Goal: Task Accomplishment & Management: Use online tool/utility

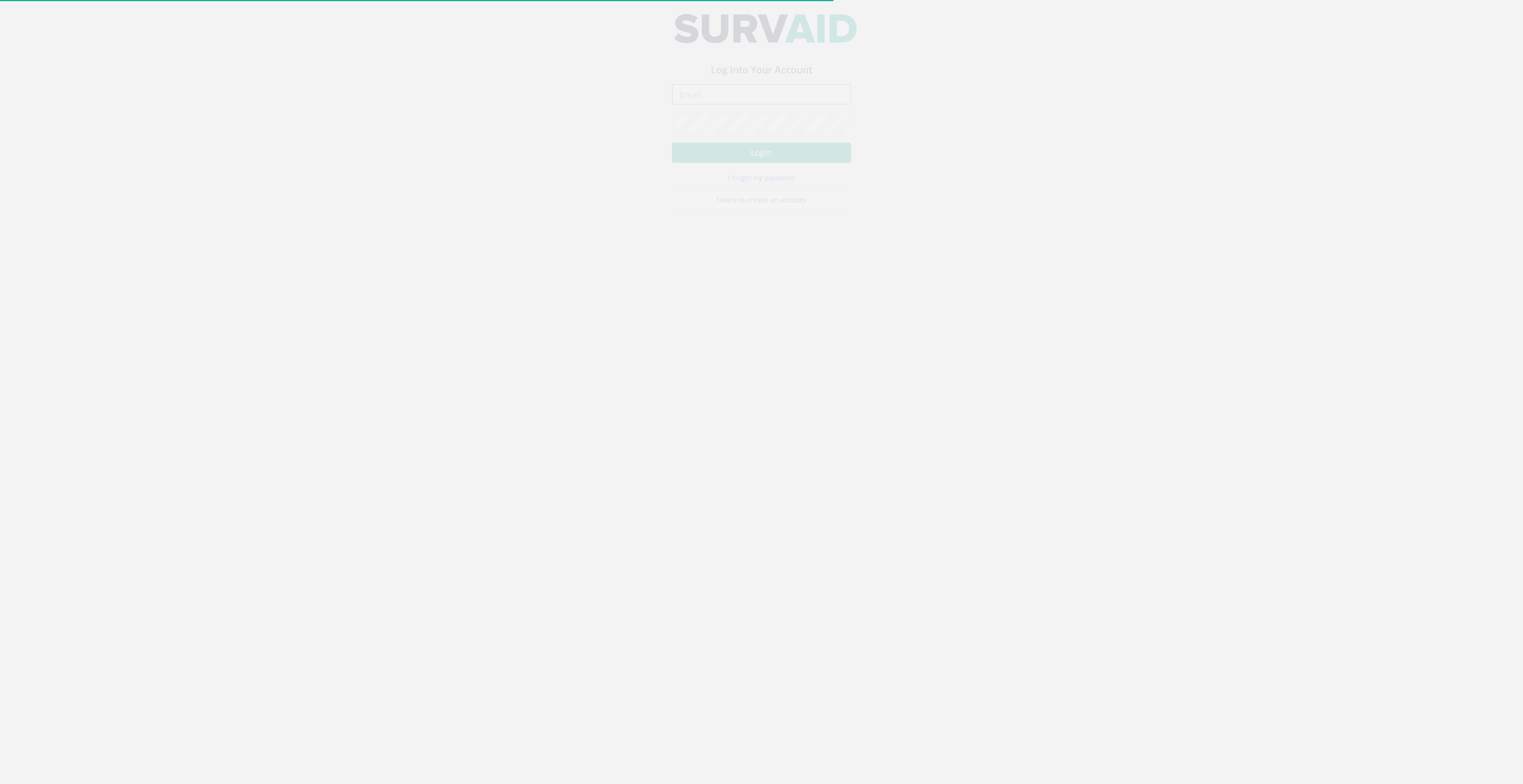
type input "[EMAIL_ADDRESS][DOMAIN_NAME]"
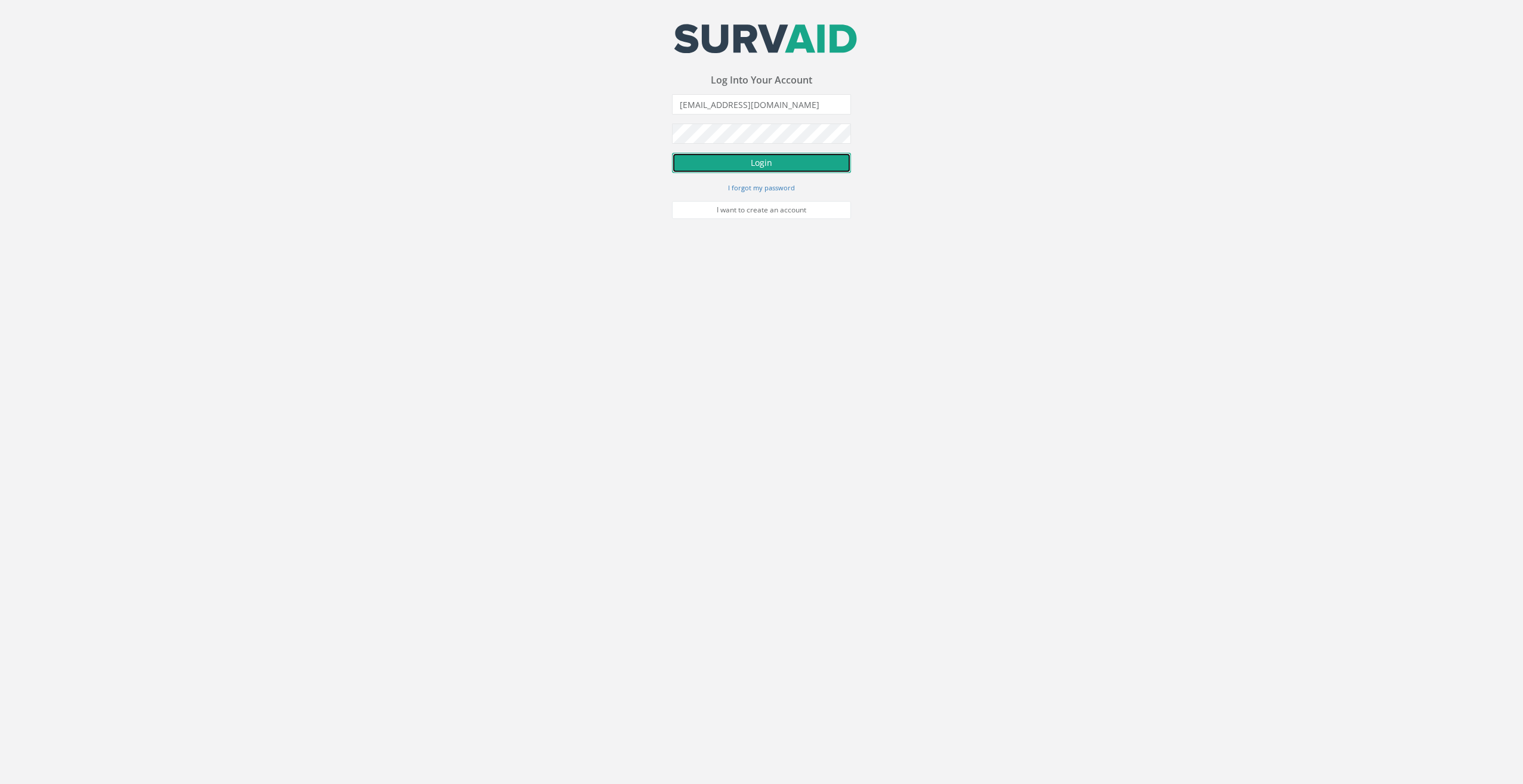
click at [774, 165] on button "Login" at bounding box center [761, 163] width 179 height 20
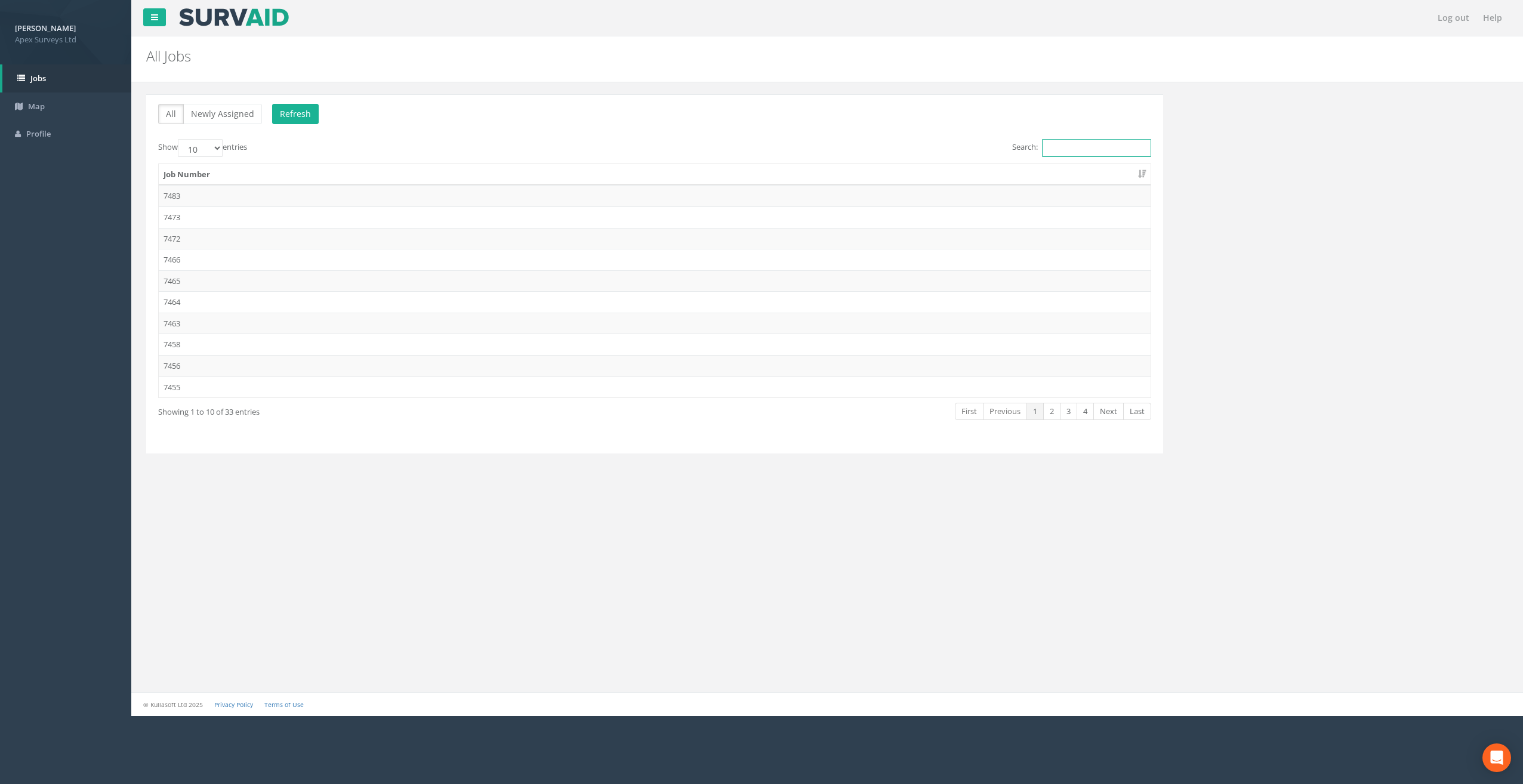
click at [1103, 144] on input "Search:" at bounding box center [1097, 148] width 109 height 18
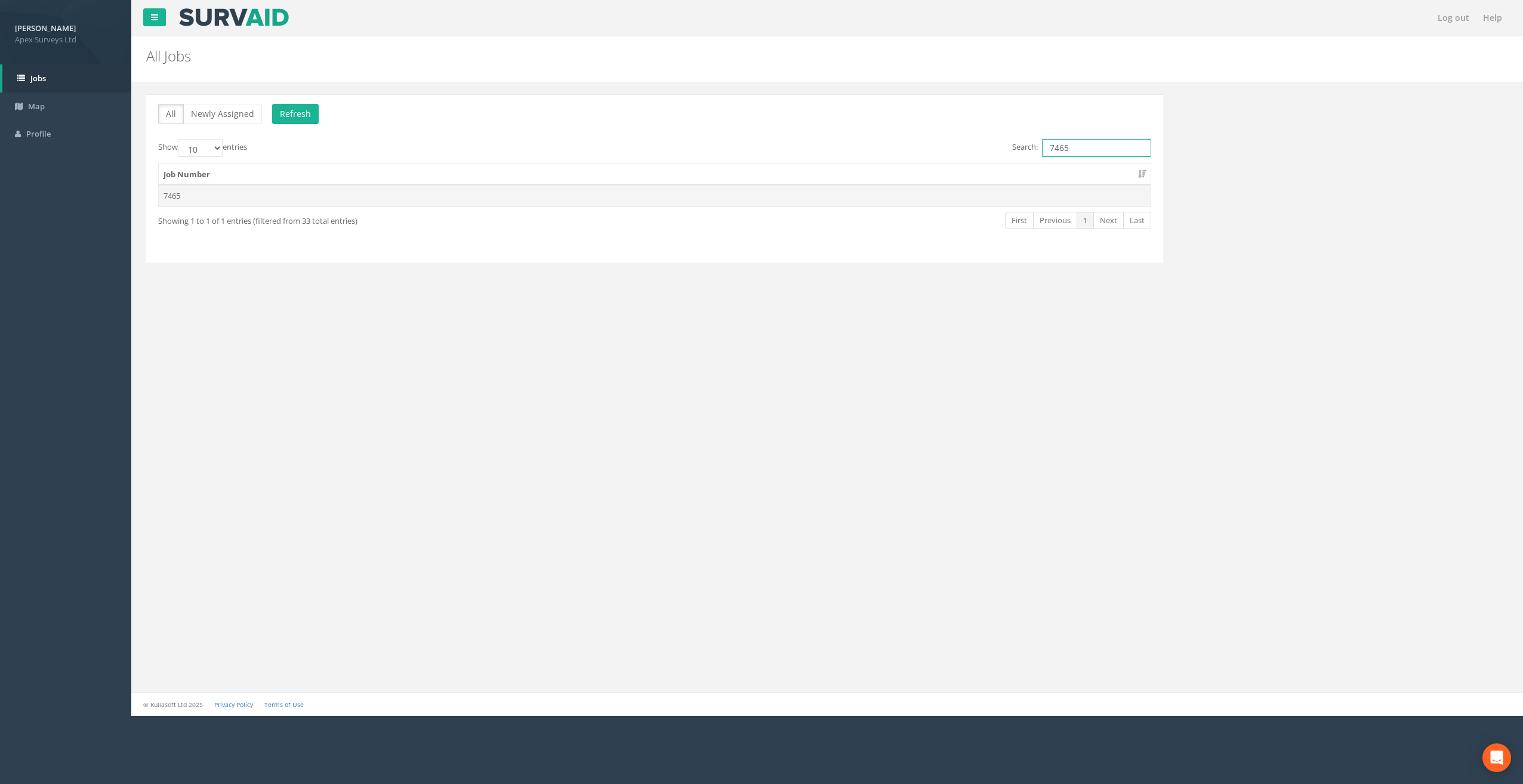
type input "7465"
click at [288, 200] on td "7465" at bounding box center [654, 196] width 992 height 21
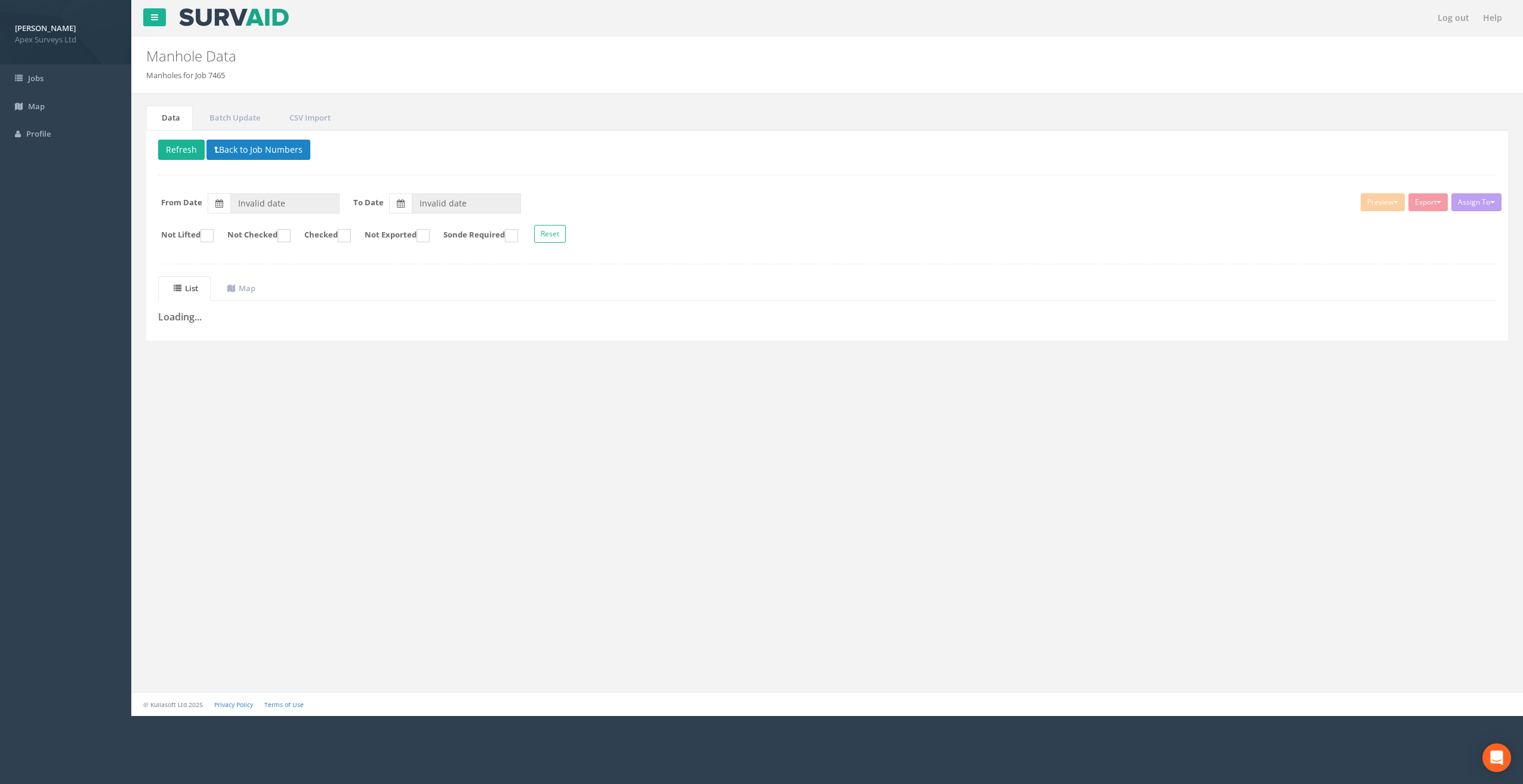
type input "[DATE]"
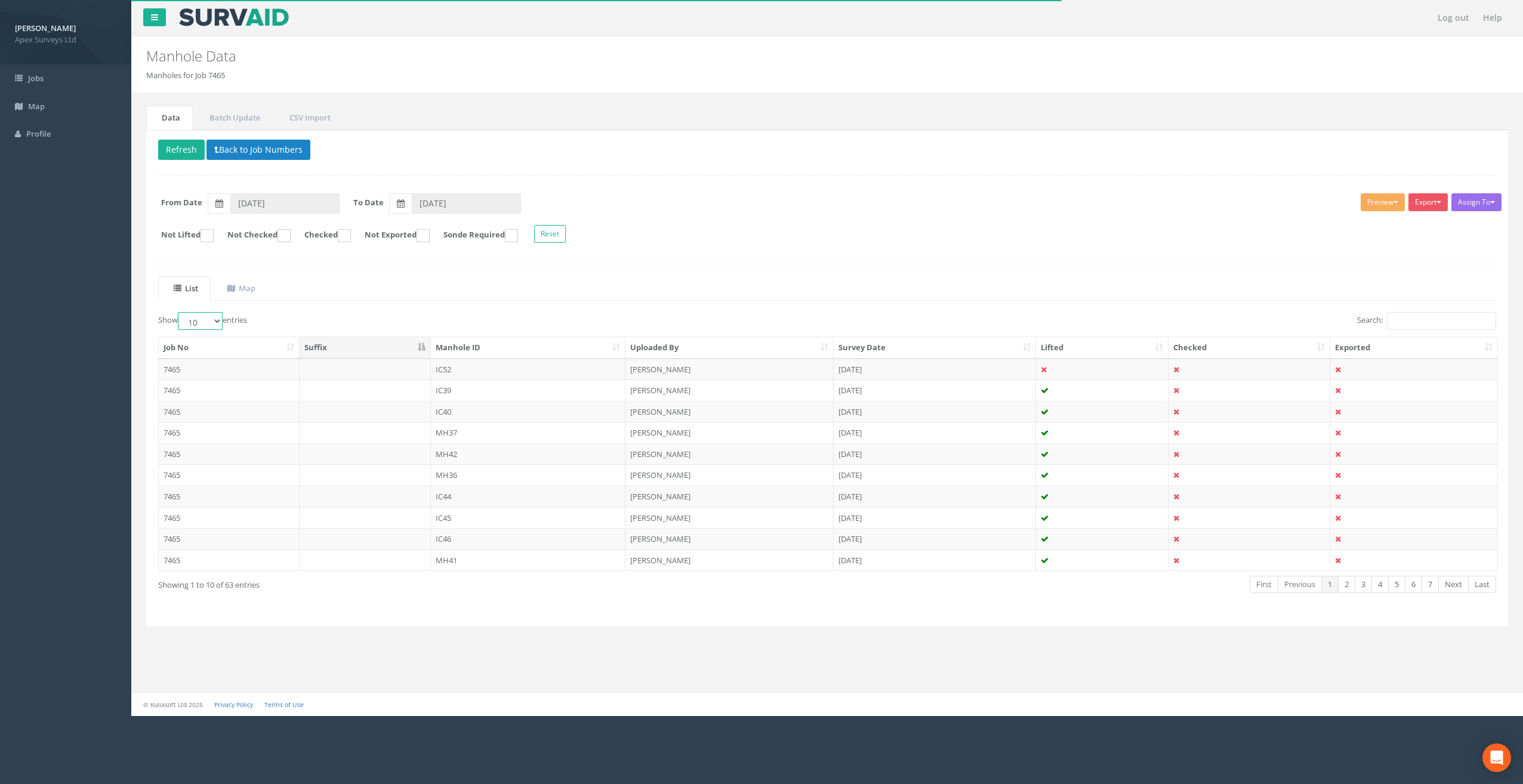
click at [221, 320] on select "10 25 50 100" at bounding box center [200, 321] width 45 height 18
click at [180, 312] on select "10 25 50 100" at bounding box center [200, 321] width 45 height 18
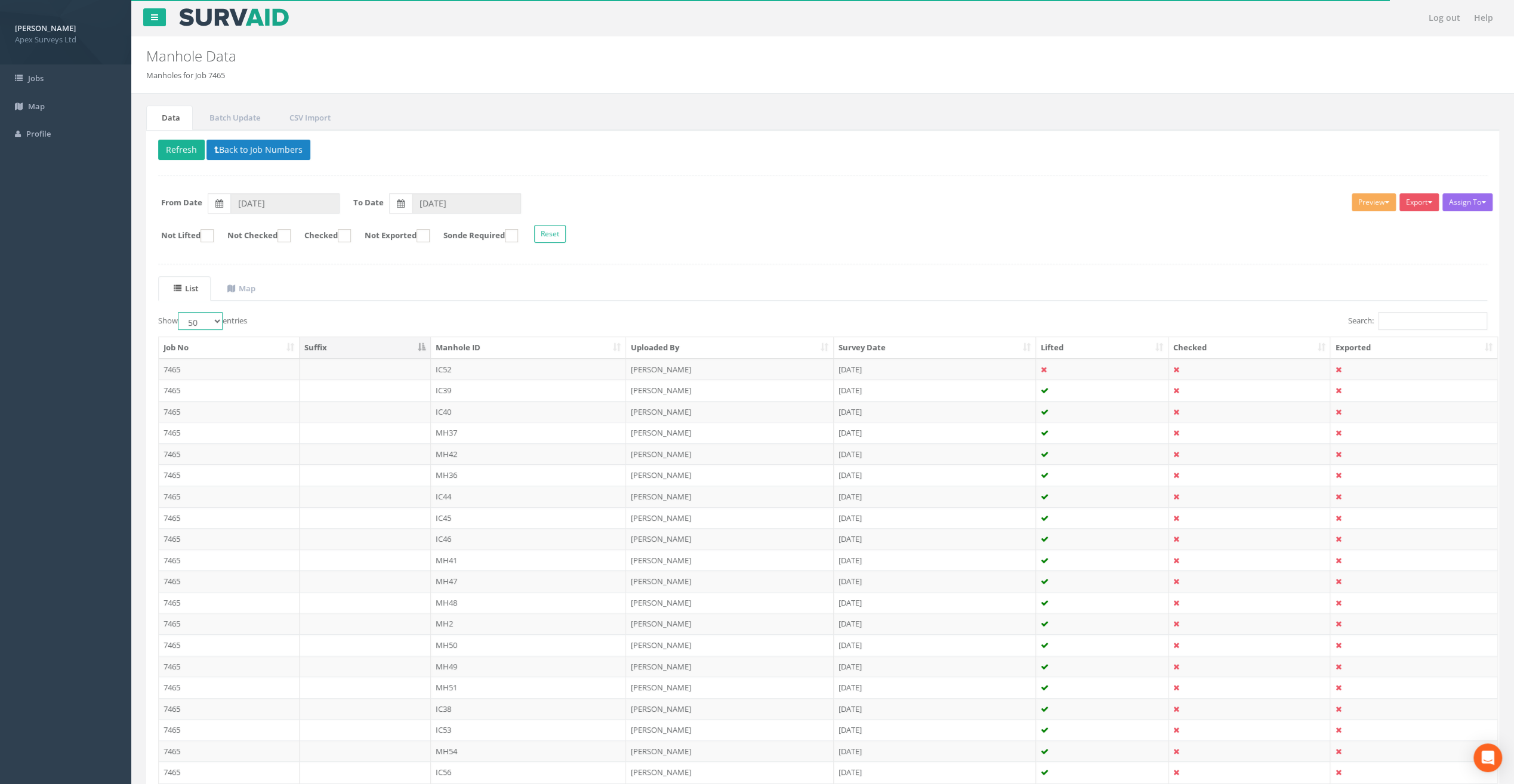
click at [219, 323] on select "10 25 50 100" at bounding box center [200, 321] width 45 height 18
select select "100"
click at [180, 312] on select "10 25 50 100" at bounding box center [200, 321] width 45 height 18
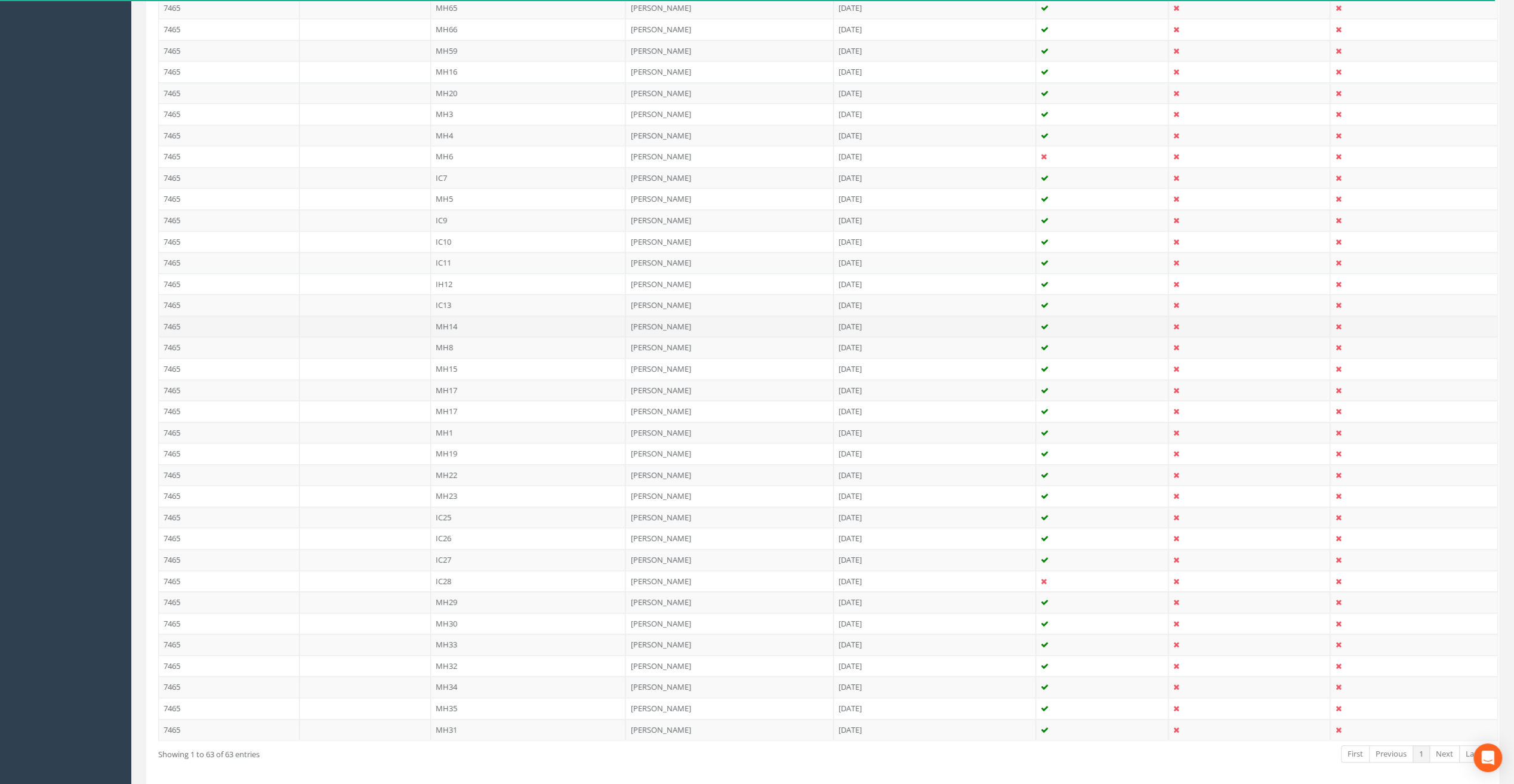
scroll to position [990, 0]
click at [452, 387] on td "MH1" at bounding box center [528, 398] width 195 height 21
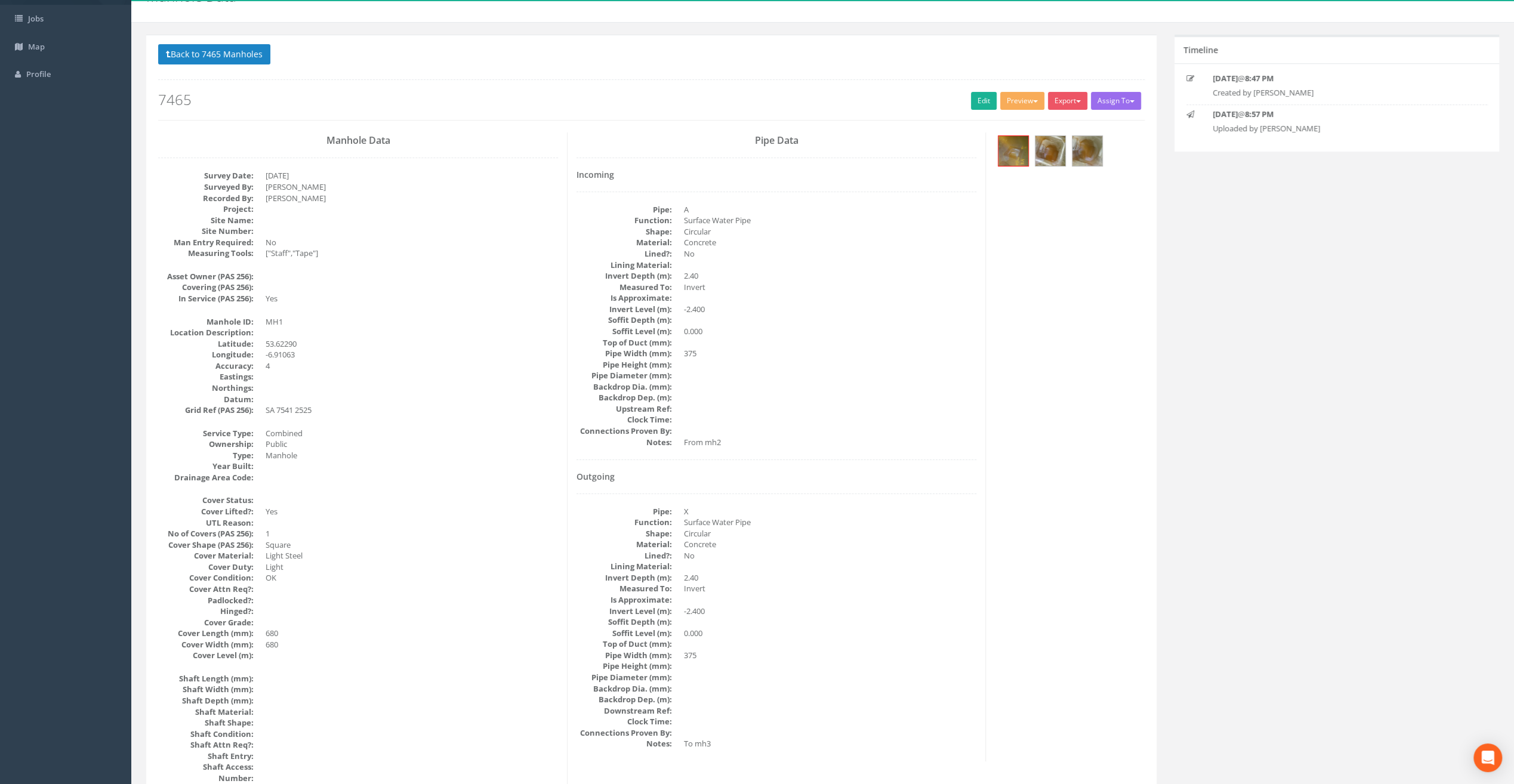
scroll to position [60, 0]
click at [987, 99] on link "Edit" at bounding box center [983, 100] width 26 height 18
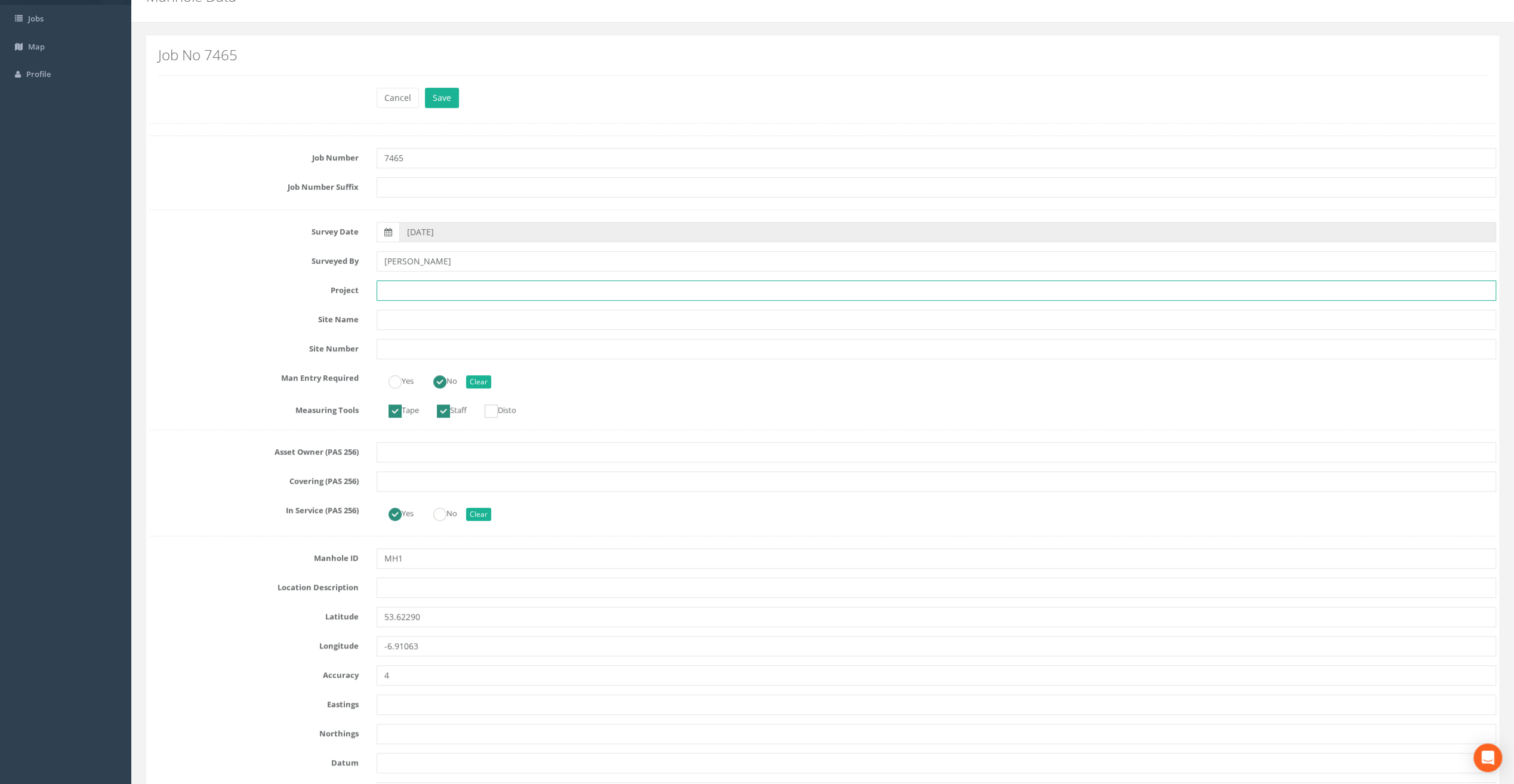
click at [450, 293] on input "text" at bounding box center [936, 291] width 1120 height 20
click at [387, 320] on input "text" at bounding box center [936, 320] width 1120 height 20
paste input "Fair Green"
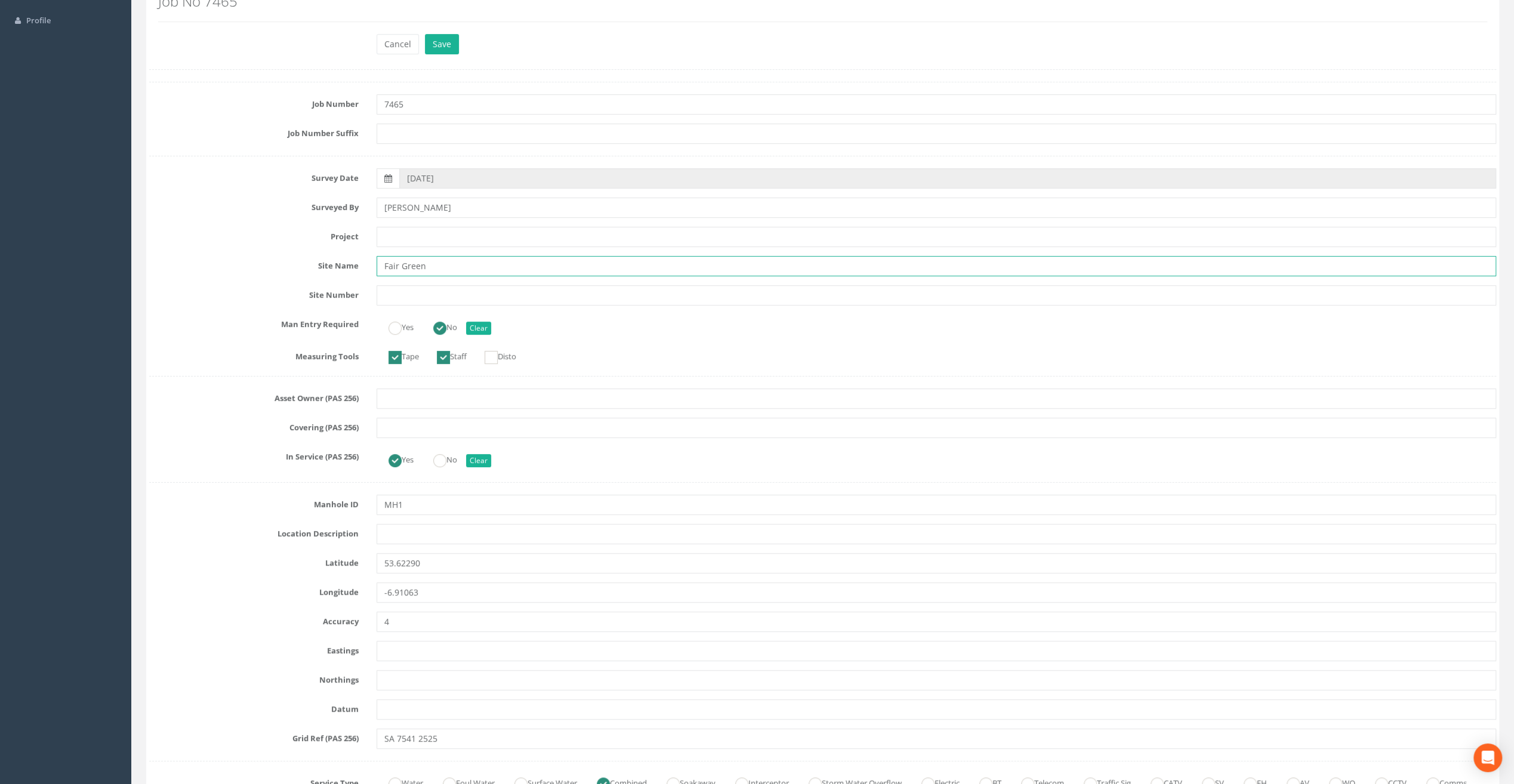
scroll to position [179, 0]
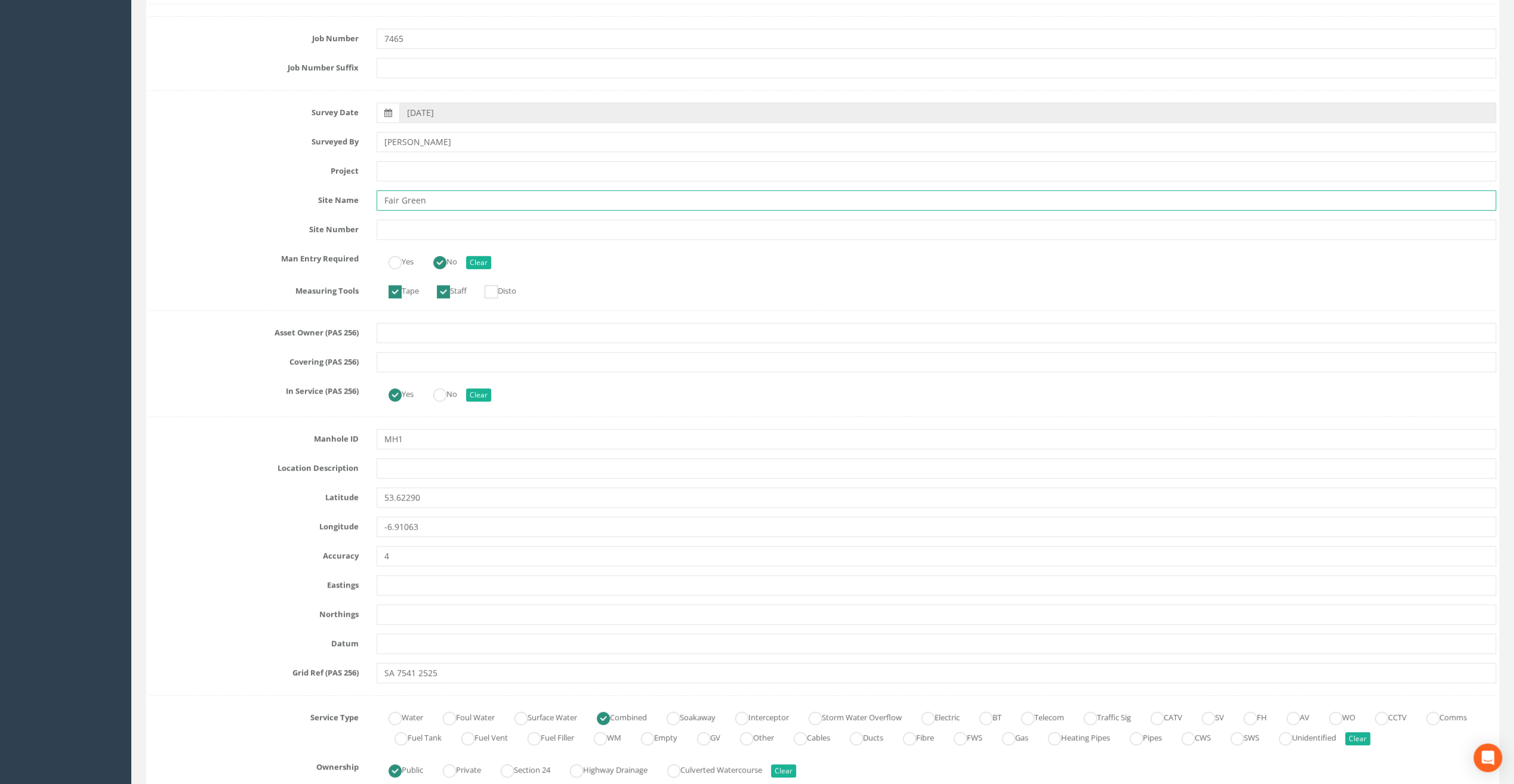
type input "Fair Green"
click at [381, 471] on input "text" at bounding box center [936, 468] width 1120 height 20
paste input "Athboy, Co. [GEOGRAPHIC_DATA]"
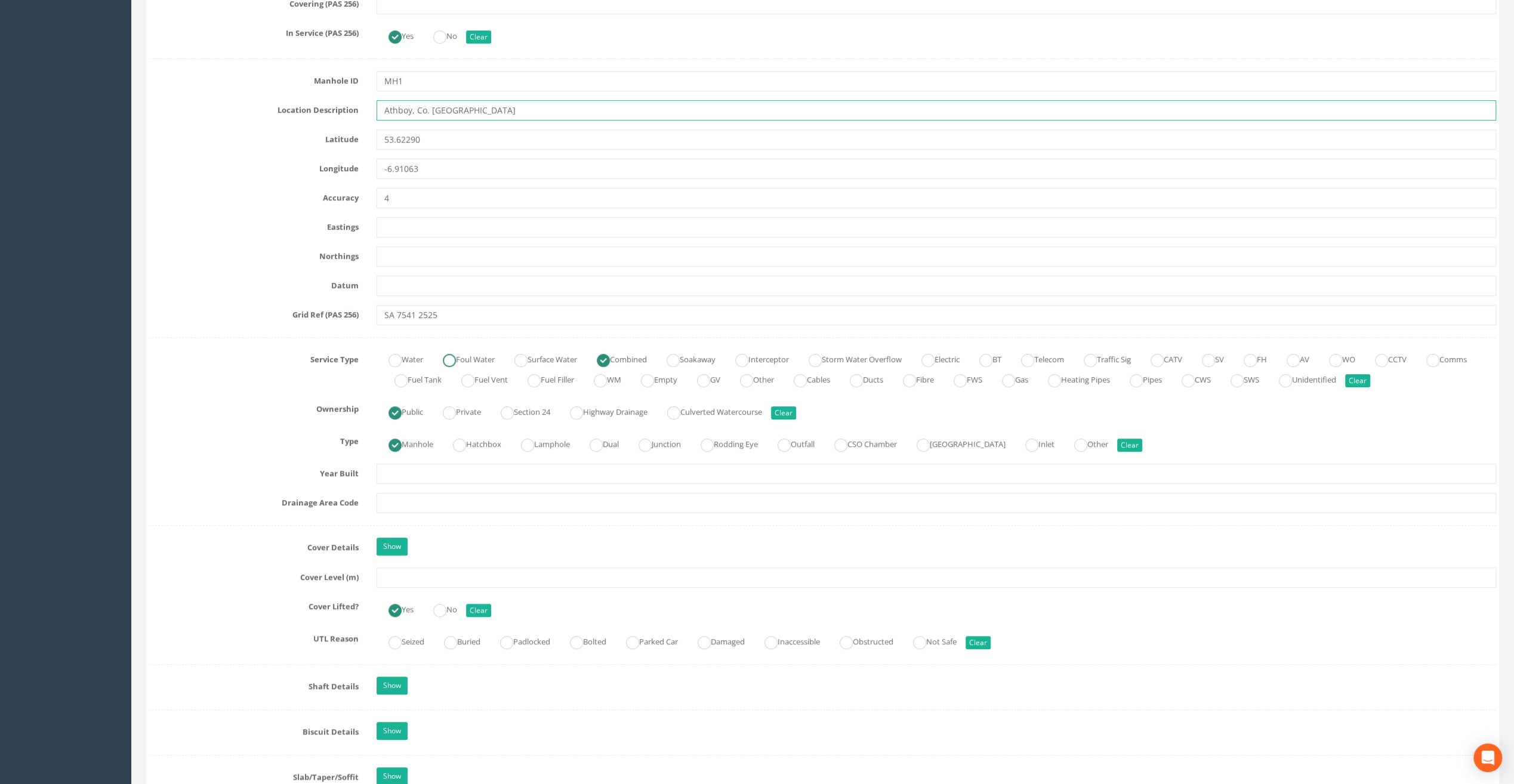
scroll to position [596, 0]
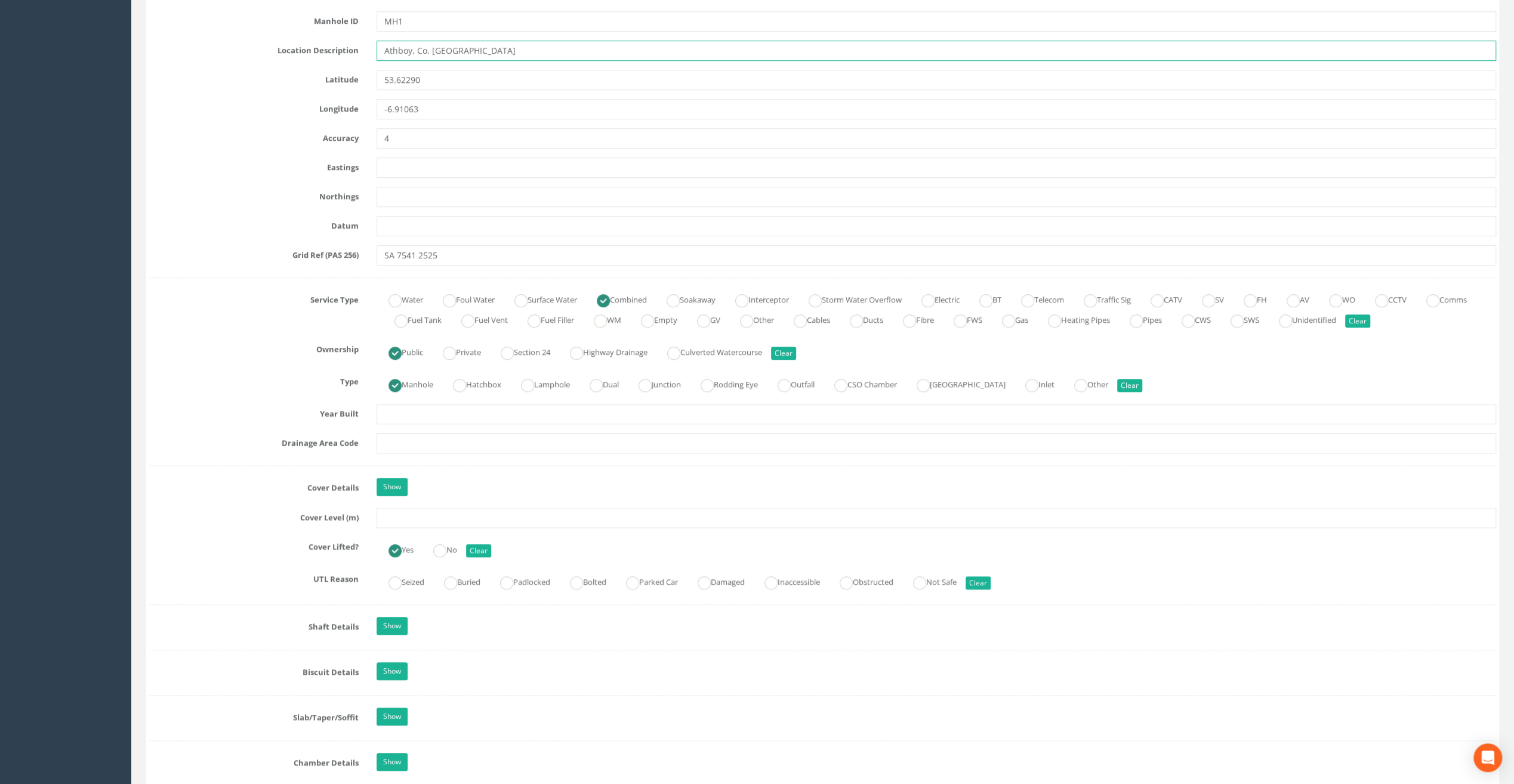
type input "Athboy, Co. [GEOGRAPHIC_DATA]"
click at [418, 518] on input "text" at bounding box center [936, 518] width 1120 height 20
click at [396, 518] on input "text" at bounding box center [936, 518] width 1120 height 20
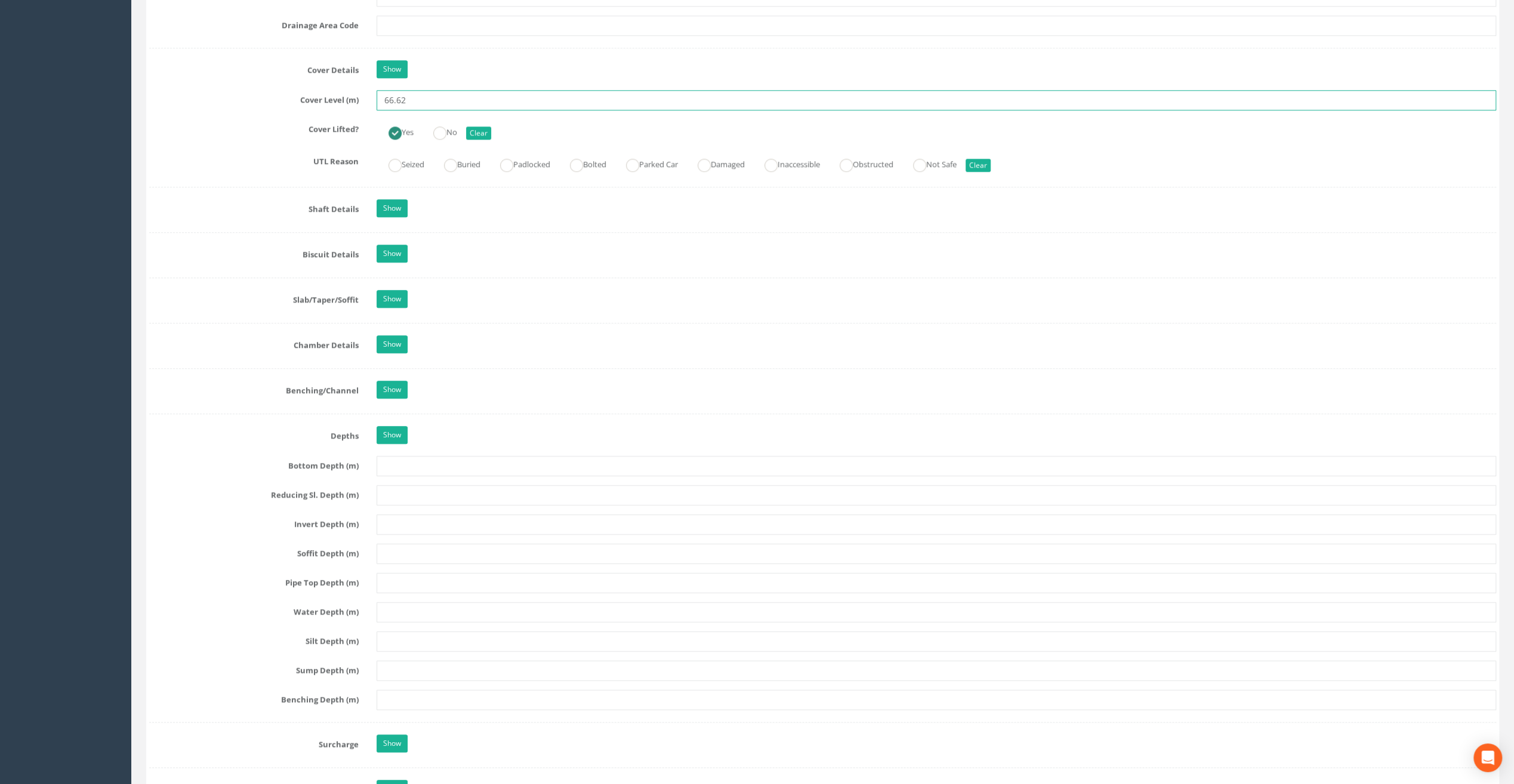
type input "66.62"
click at [464, 500] on div "Job Number 7465 Job Number Suffix Survey Date [DATE] Surveyed By [PERSON_NAME] …" at bounding box center [823, 158] width 1347 height 1955
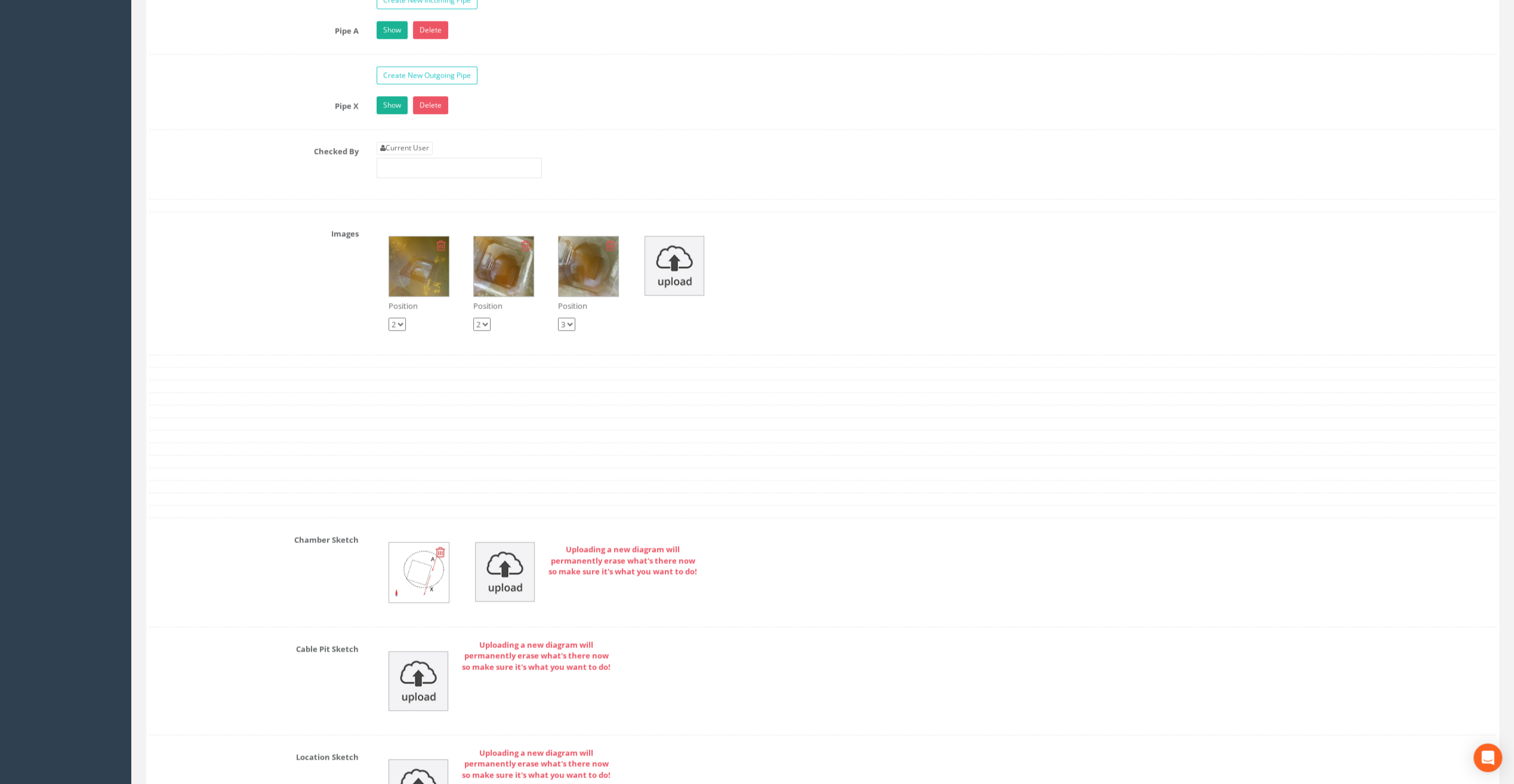
scroll to position [1938, 0]
click at [401, 142] on link "Current User" at bounding box center [404, 148] width 56 height 13
type input "[PERSON_NAME]"
click at [432, 161] on input "[PERSON_NAME]" at bounding box center [459, 168] width 165 height 20
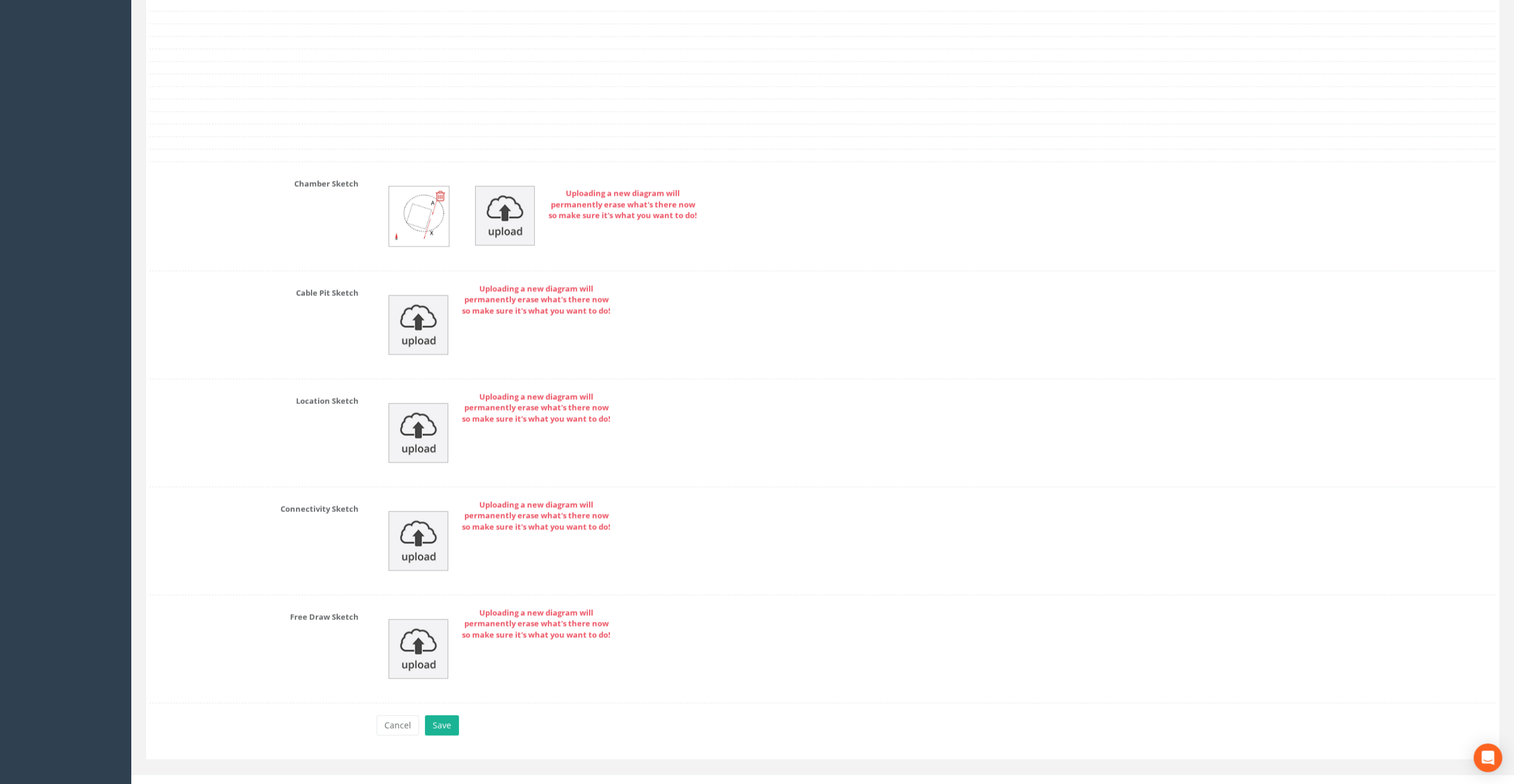
scroll to position [2296, 0]
click at [448, 714] on button "Save" at bounding box center [442, 724] width 34 height 20
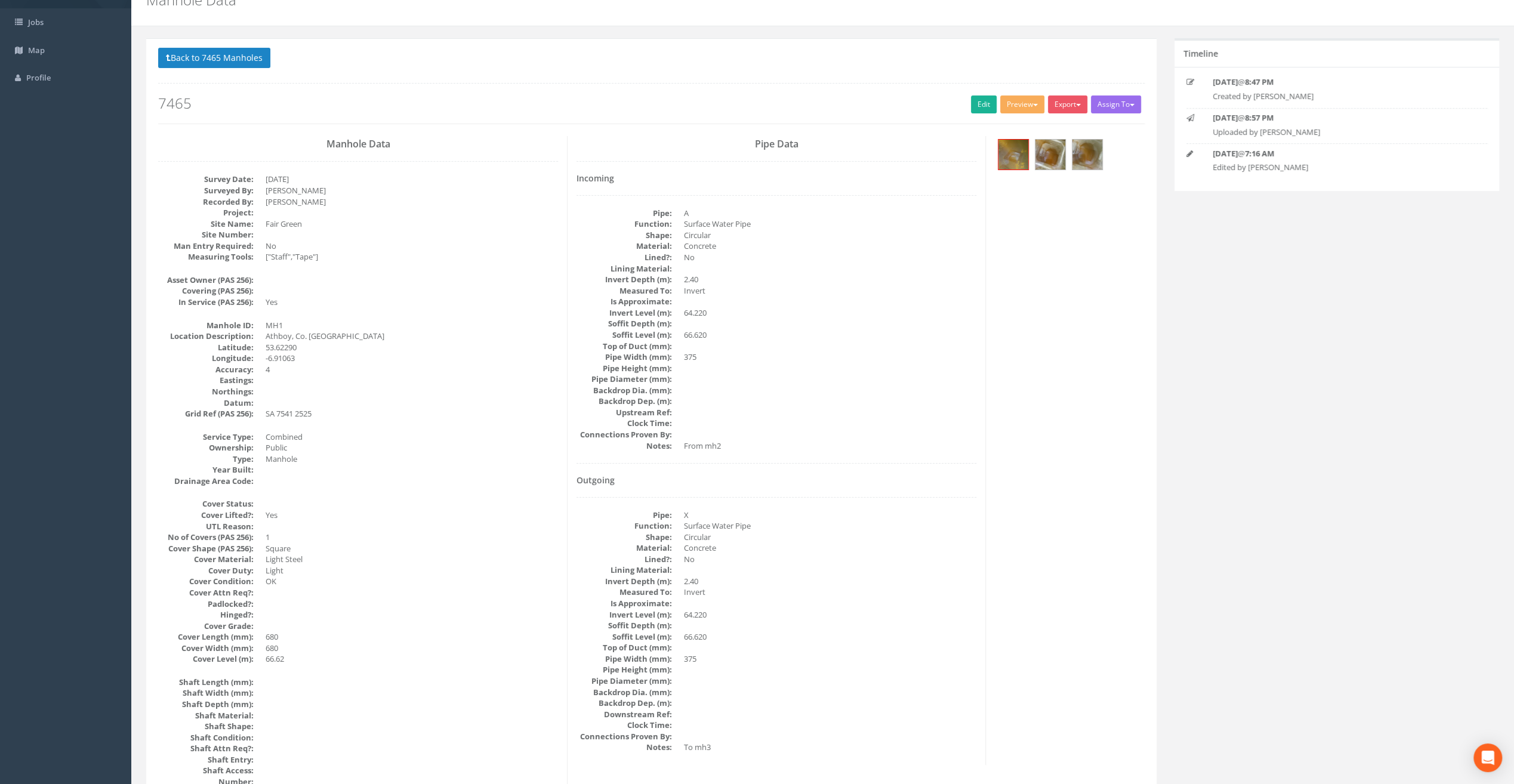
scroll to position [41, 0]
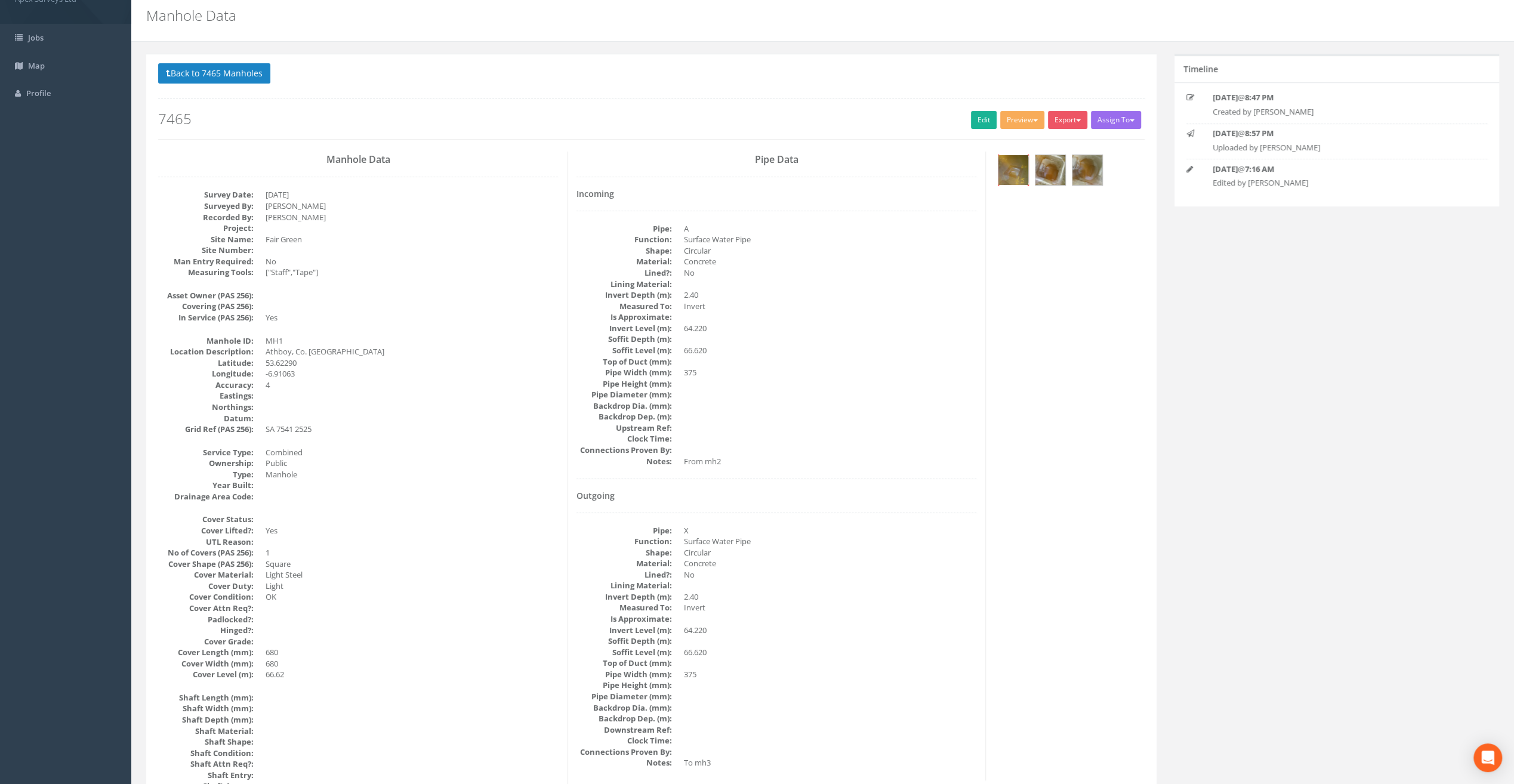
click at [1019, 164] on img at bounding box center [1014, 170] width 30 height 30
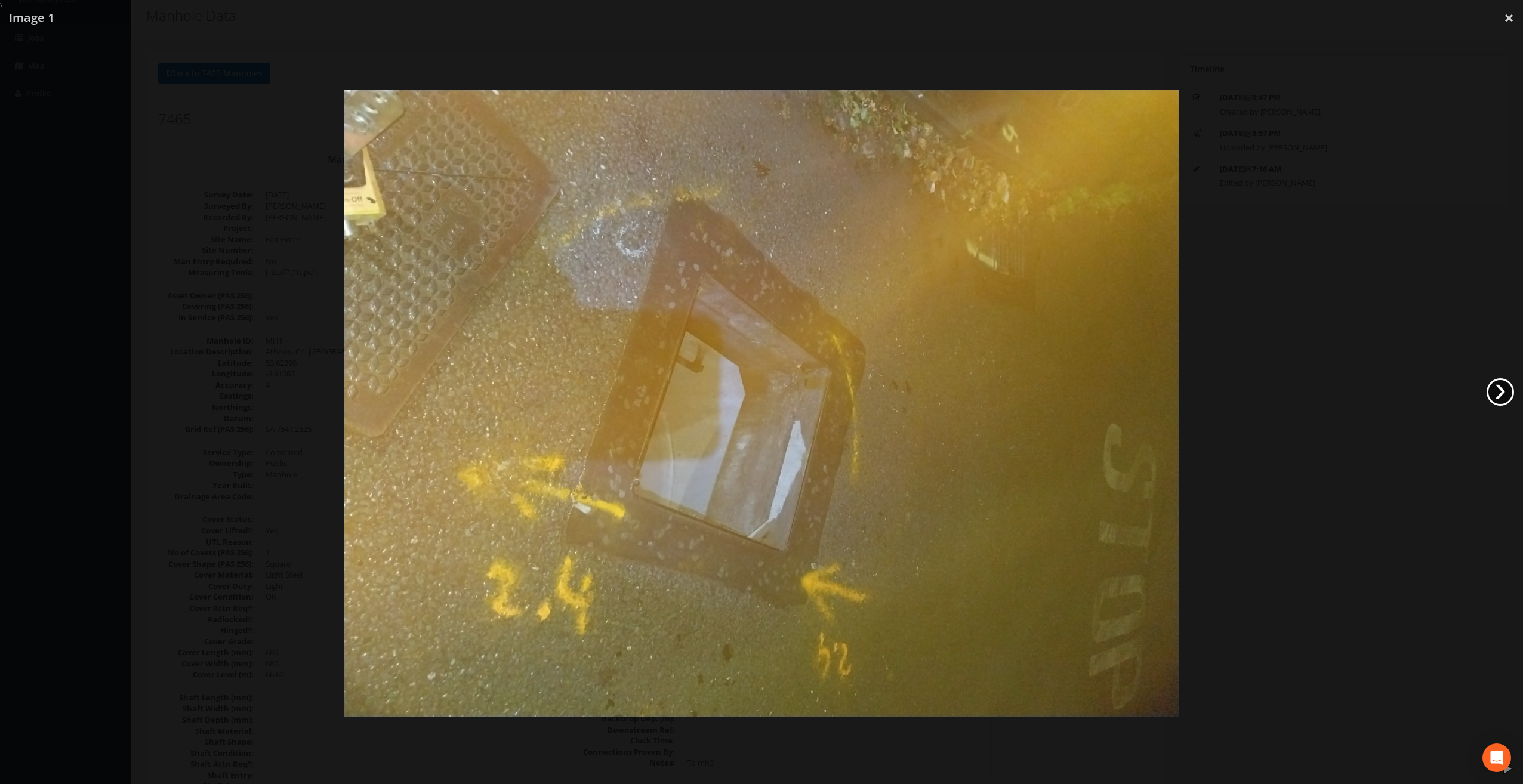
click at [1500, 391] on link "›" at bounding box center [1500, 392] width 28 height 28
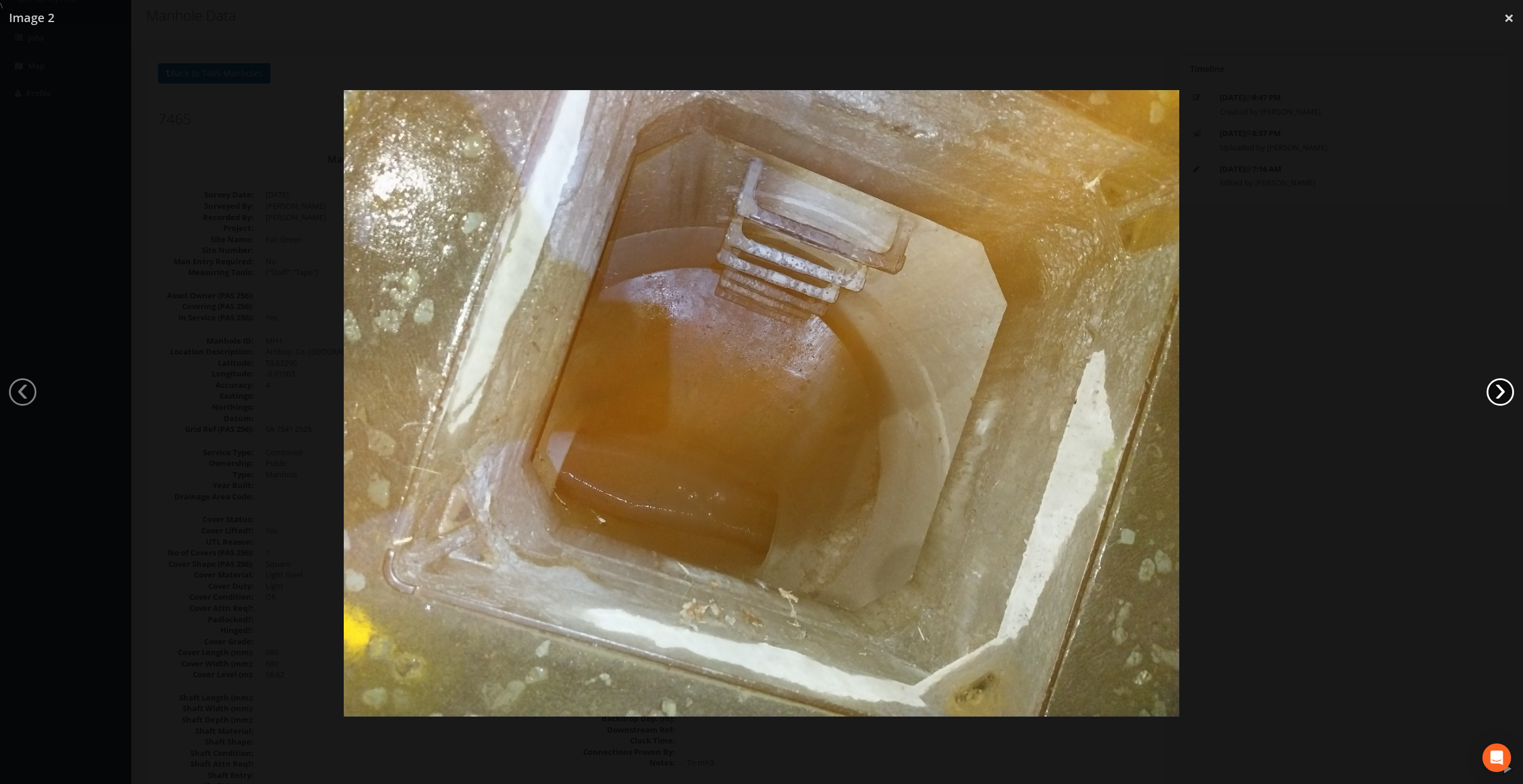
click at [1501, 391] on link "›" at bounding box center [1500, 392] width 28 height 28
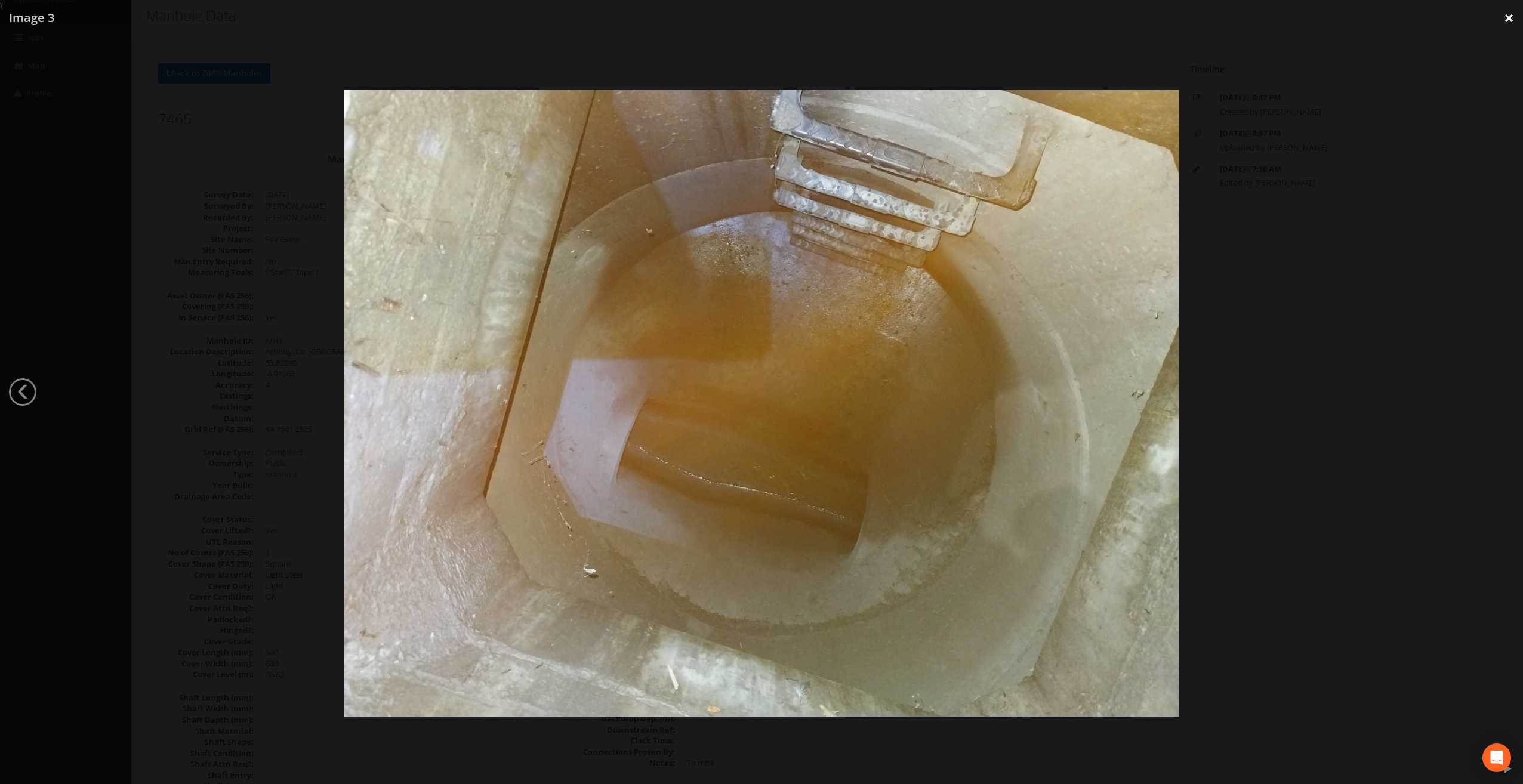
click at [1510, 24] on link "×" at bounding box center [1509, 18] width 28 height 36
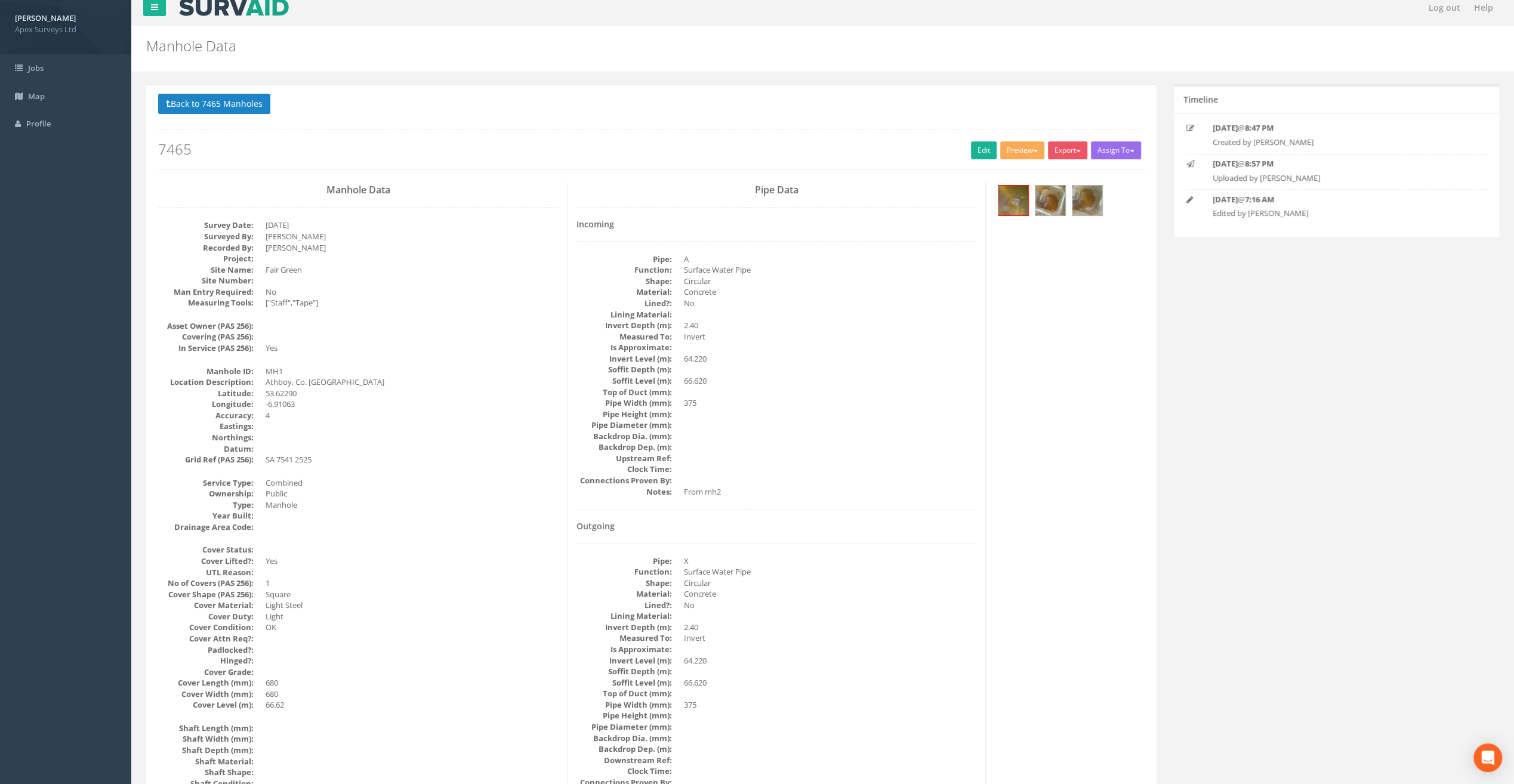
scroll to position [0, 0]
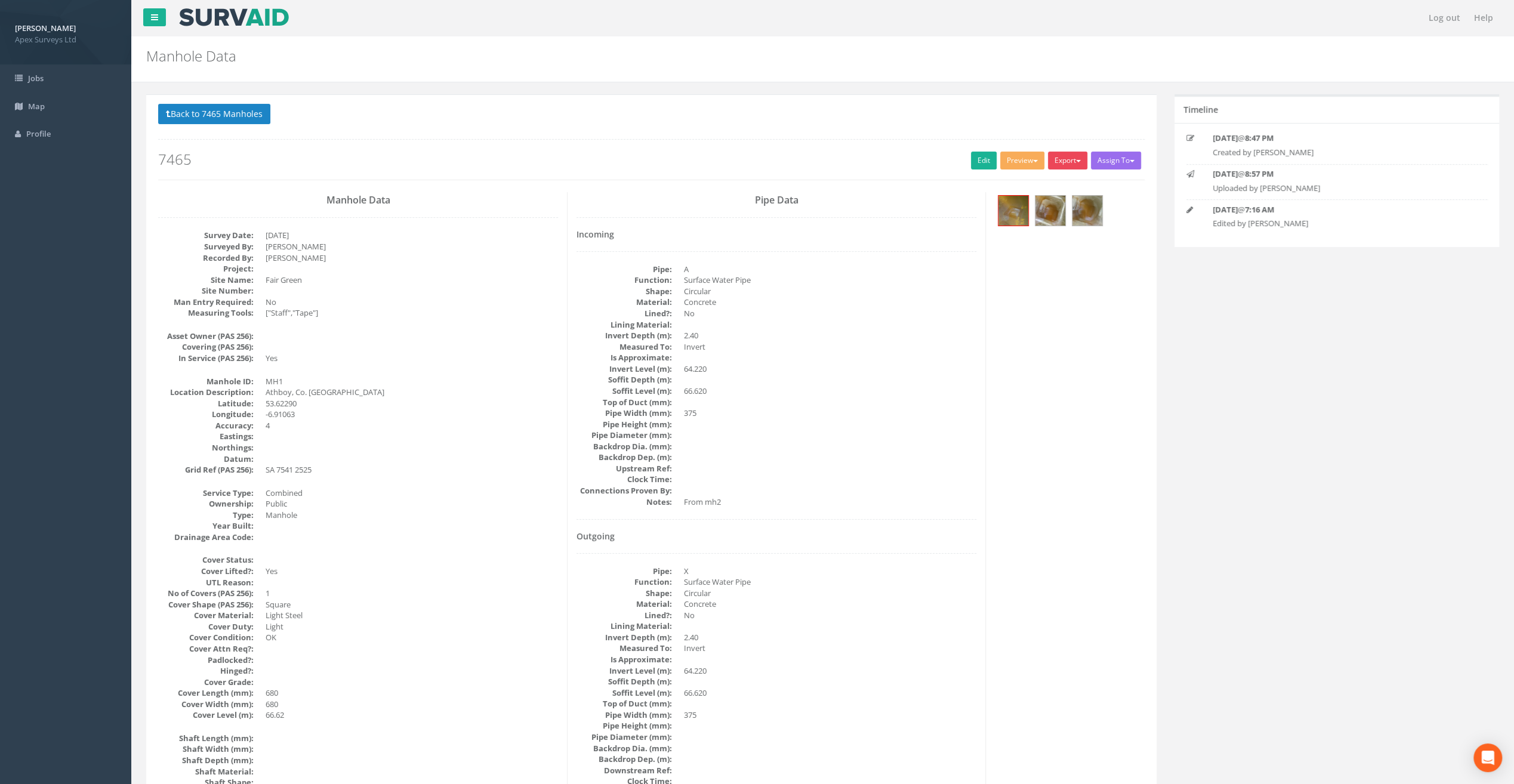
click at [1071, 161] on button "Export" at bounding box center [1068, 160] width 40 height 18
click at [1051, 258] on link "SurvAid Manhole" at bounding box center [1043, 256] width 90 height 18
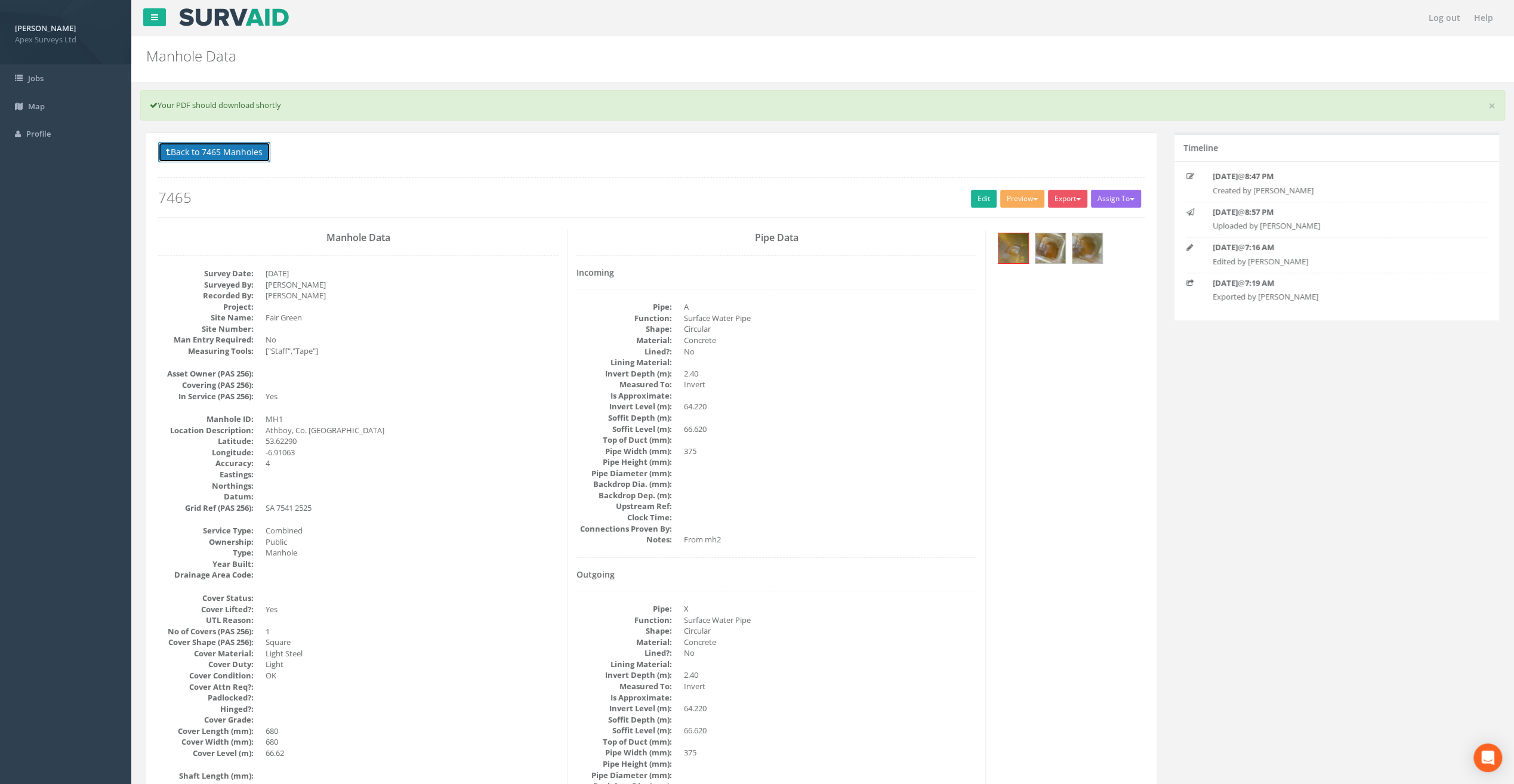
click at [195, 152] on button "Back to 7465 Manholes" at bounding box center [214, 152] width 112 height 20
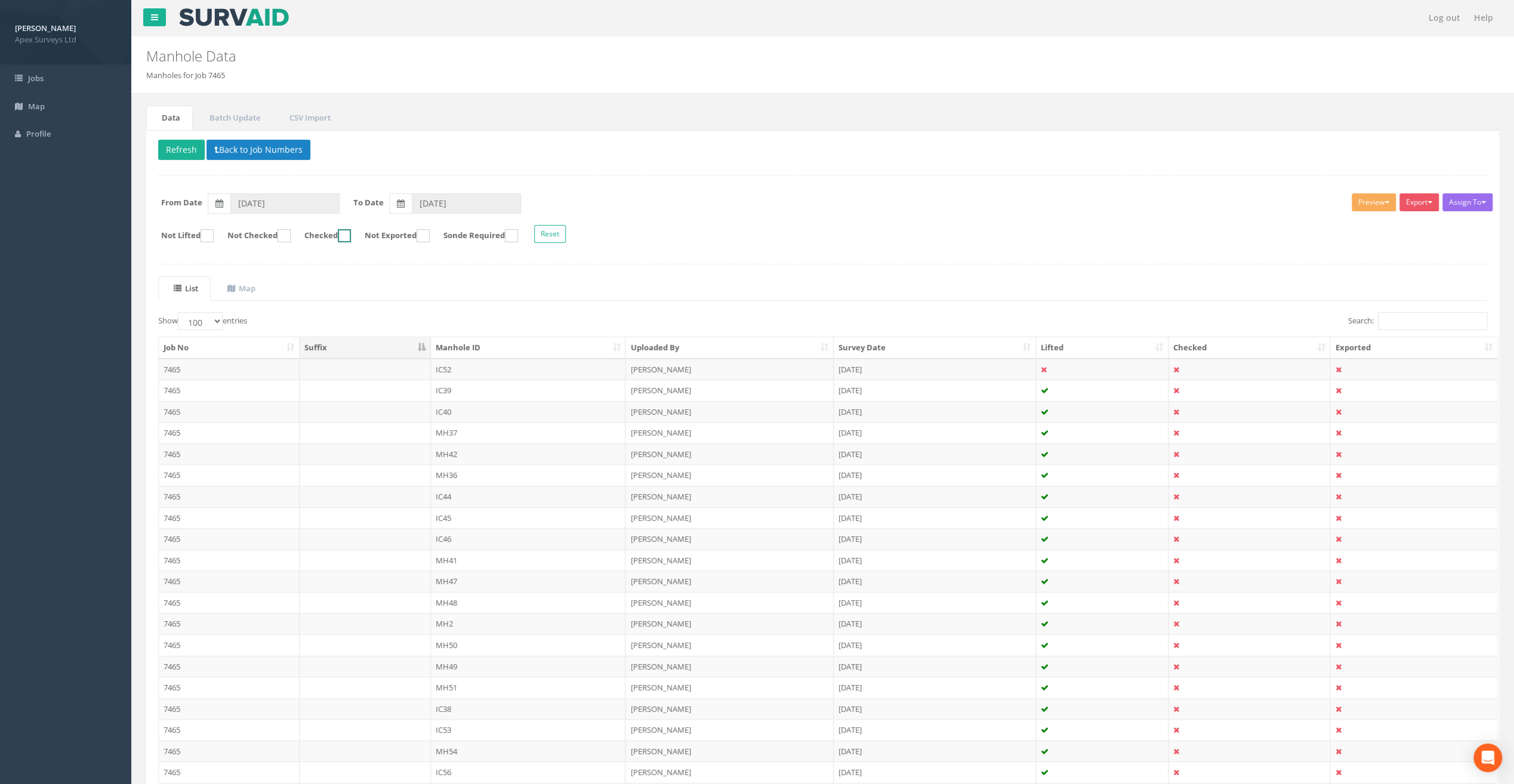
click at [351, 232] on ins at bounding box center [344, 235] width 13 height 13
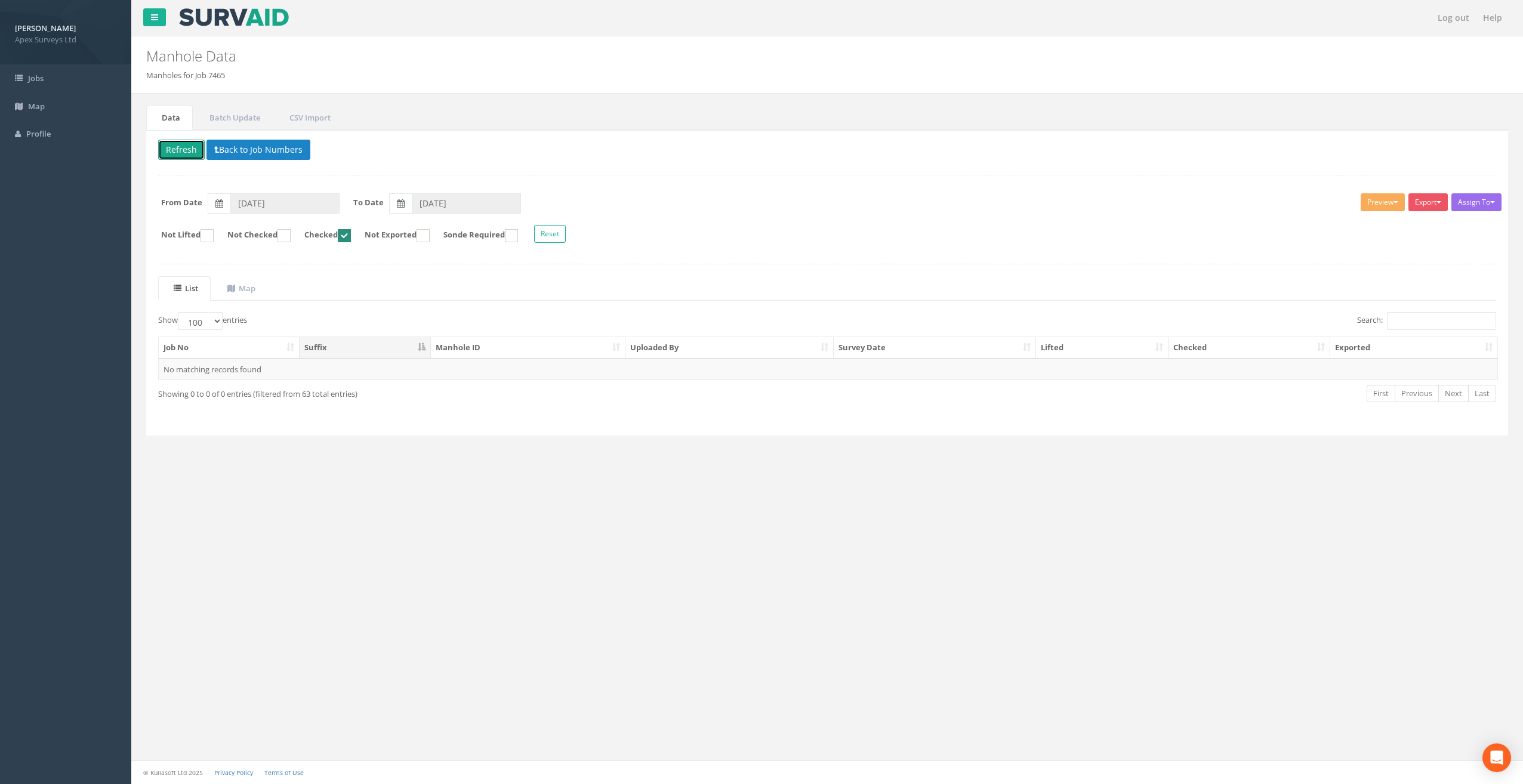
click at [176, 151] on button "Refresh" at bounding box center [182, 149] width 46 height 20
click at [351, 232] on ins at bounding box center [344, 235] width 13 height 13
checkbox input "false"
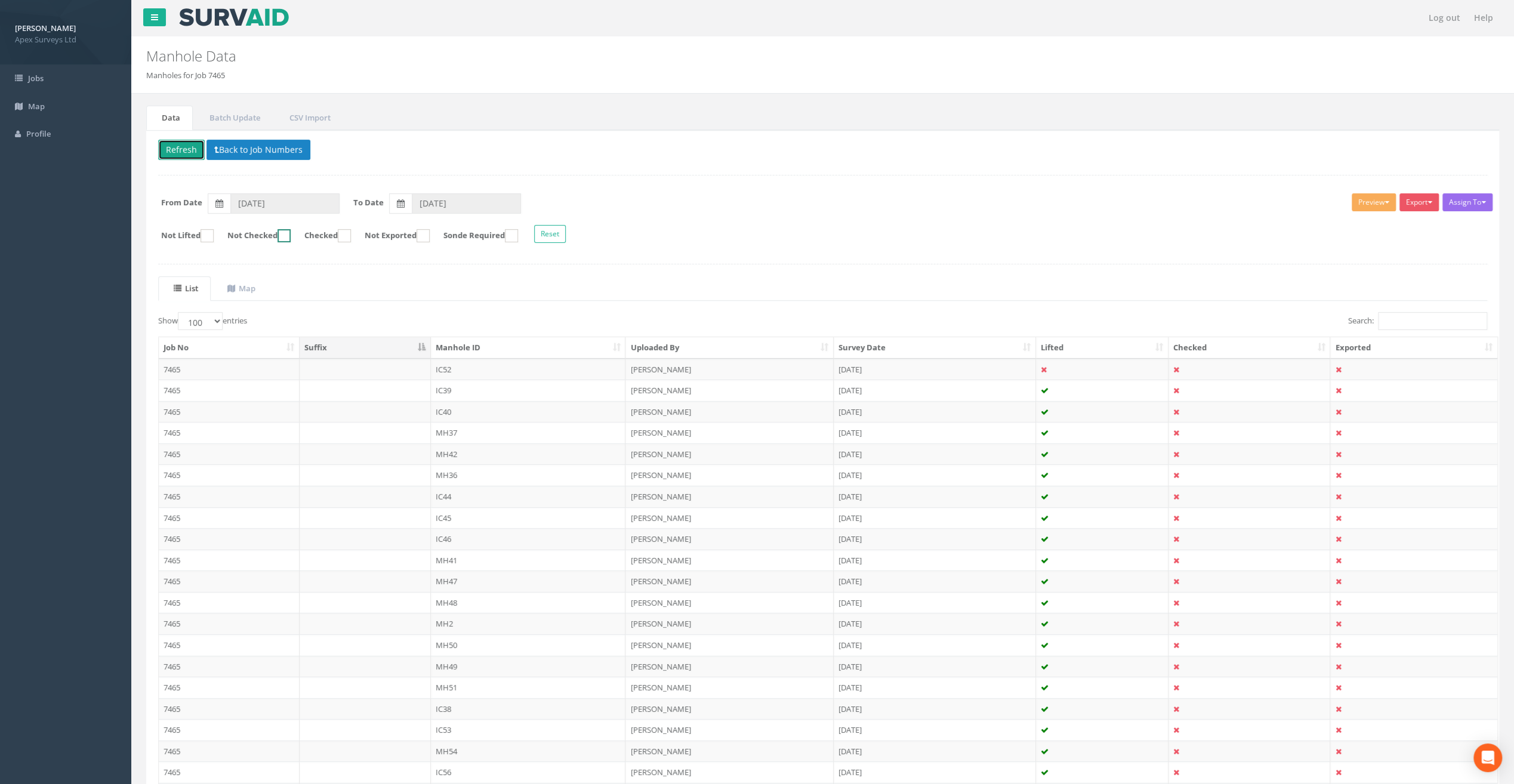
click at [291, 235] on ins at bounding box center [284, 235] width 13 height 13
checkbox input "true"
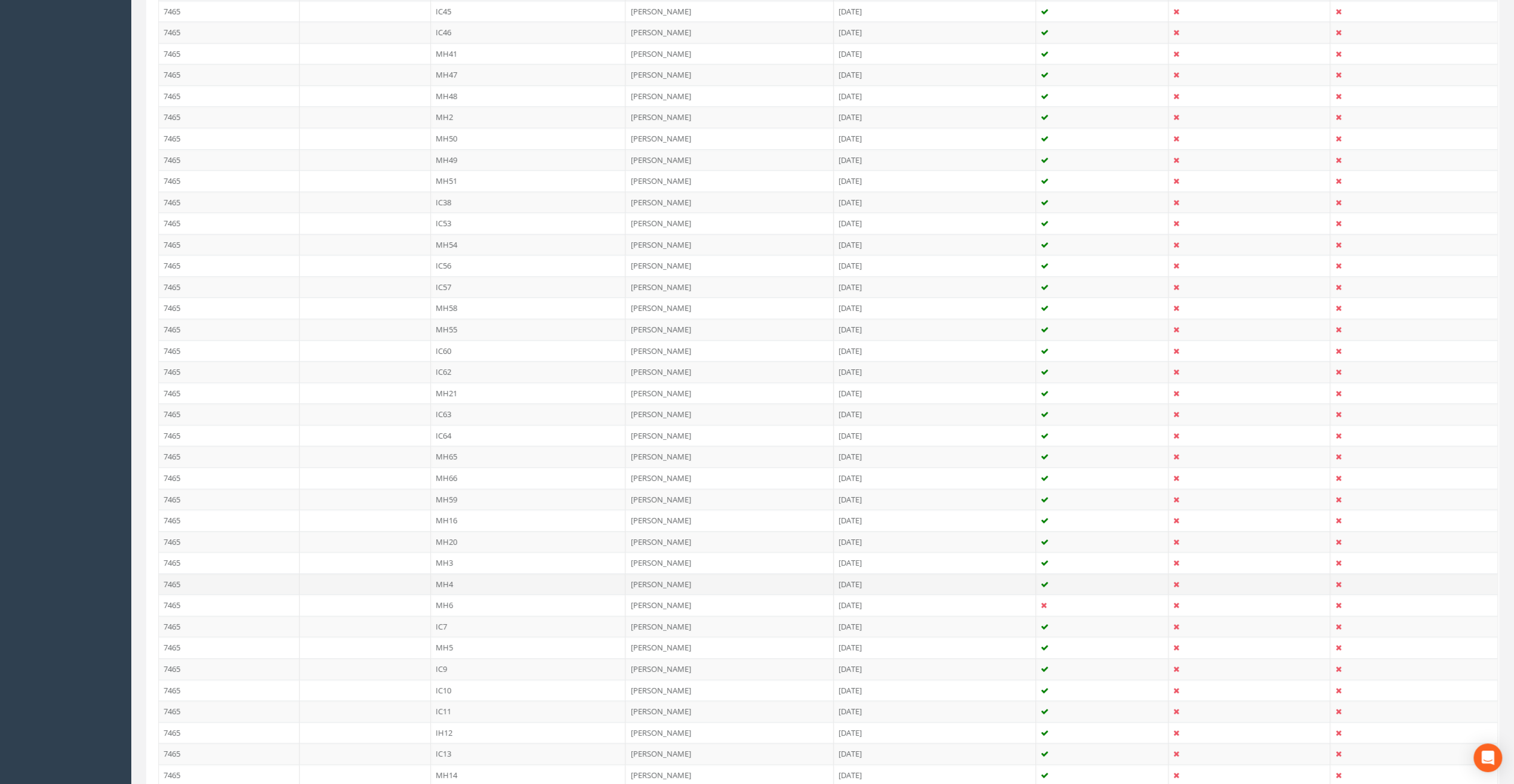
scroll to position [491, 0]
click at [453, 129] on td "MH2" at bounding box center [528, 132] width 195 height 21
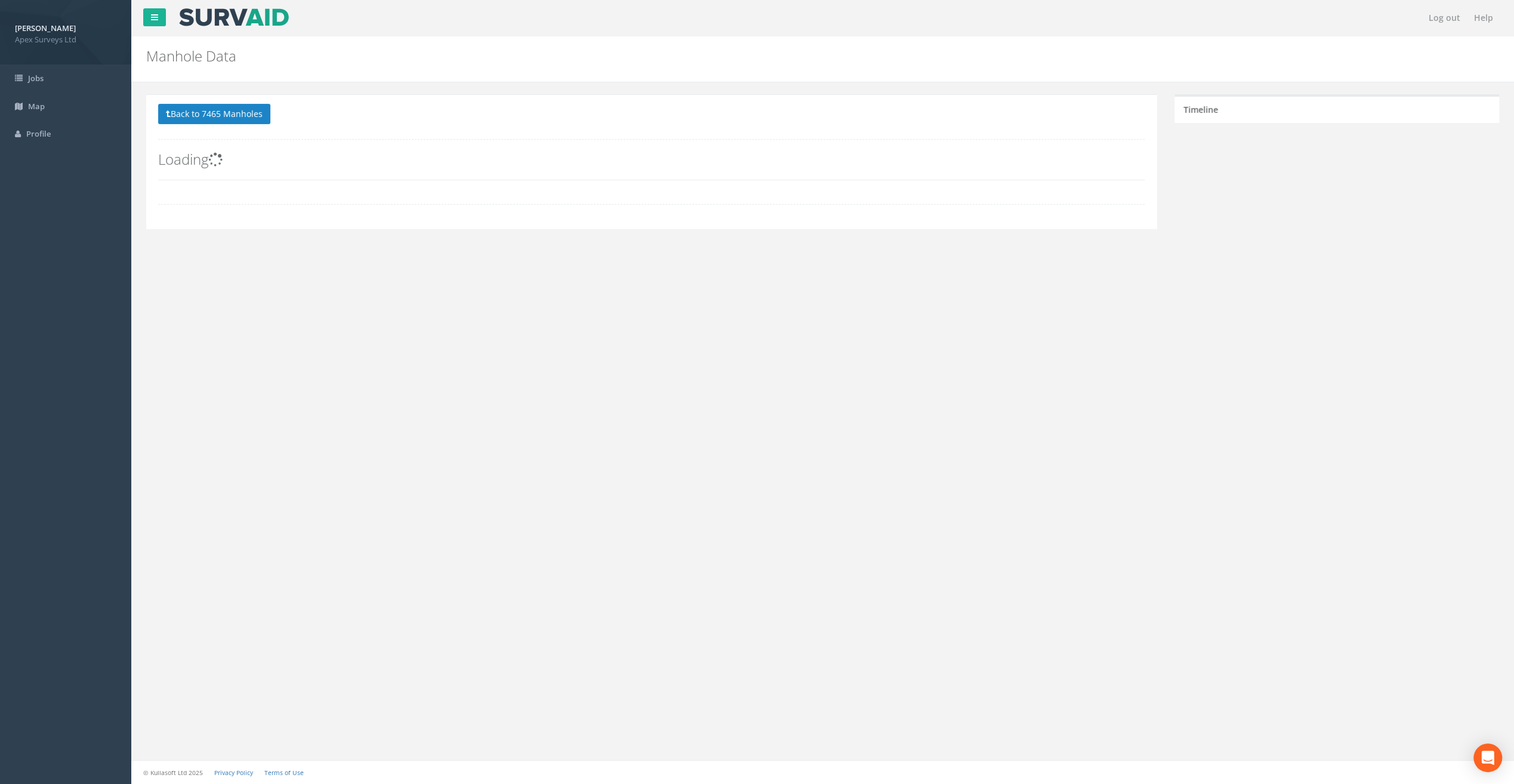
scroll to position [0, 0]
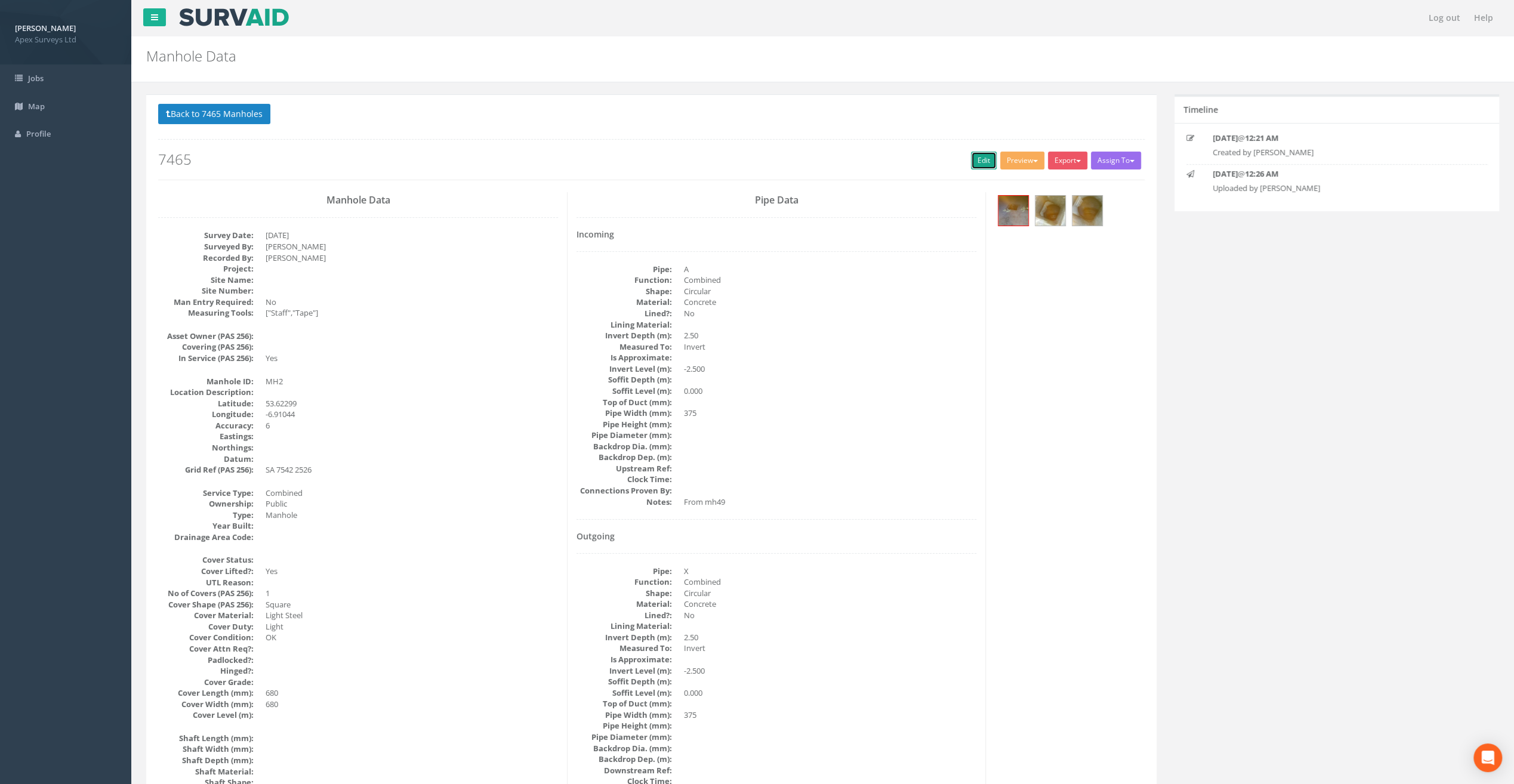
click at [973, 162] on link "Edit" at bounding box center [983, 160] width 26 height 18
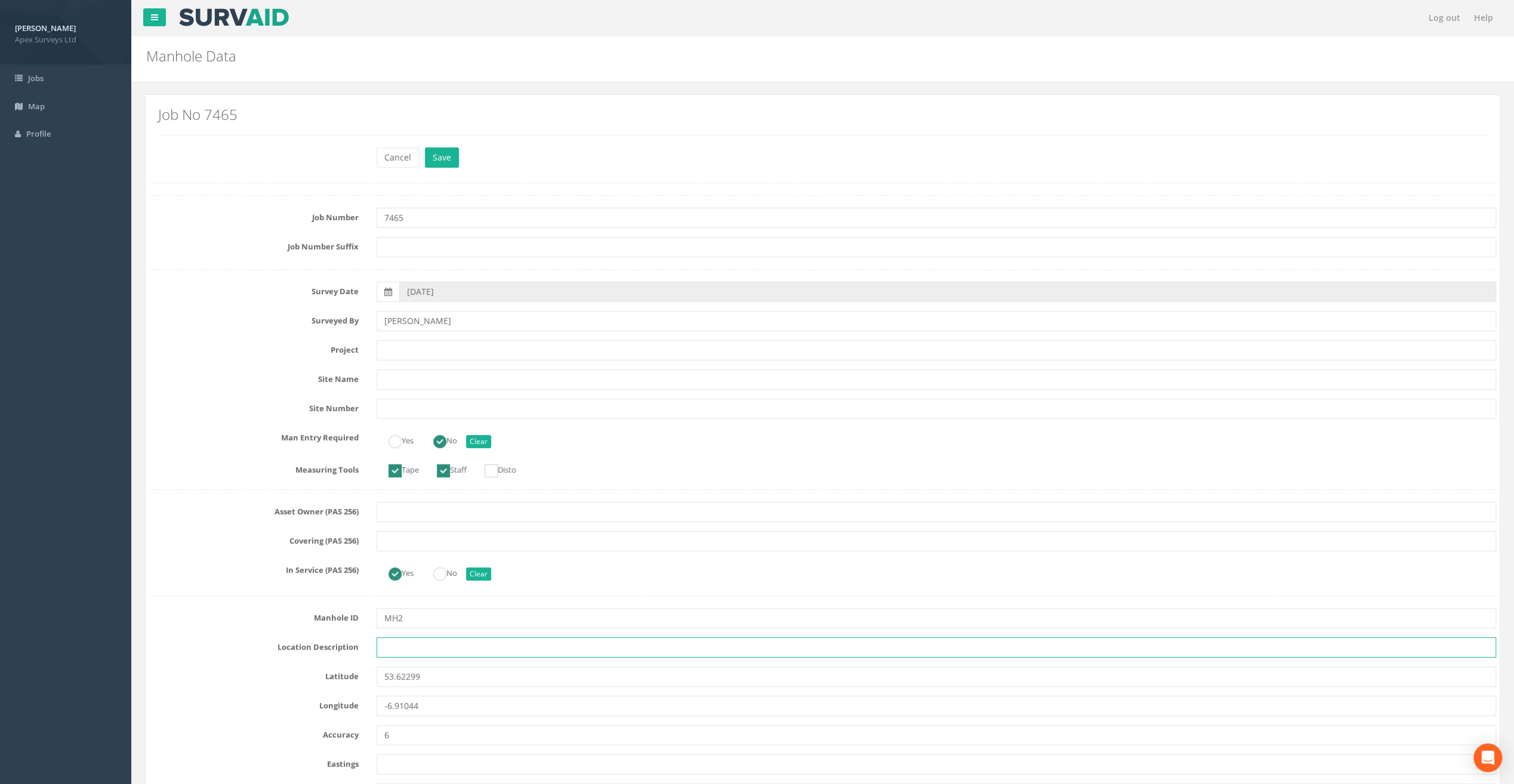
click at [402, 649] on input "text" at bounding box center [936, 647] width 1120 height 20
paste input "Athboy, Co. [GEOGRAPHIC_DATA]"
type input "Athboy, Co. [GEOGRAPHIC_DATA]"
click at [391, 378] on input "text" at bounding box center [936, 379] width 1120 height 20
paste input "Fair Green"
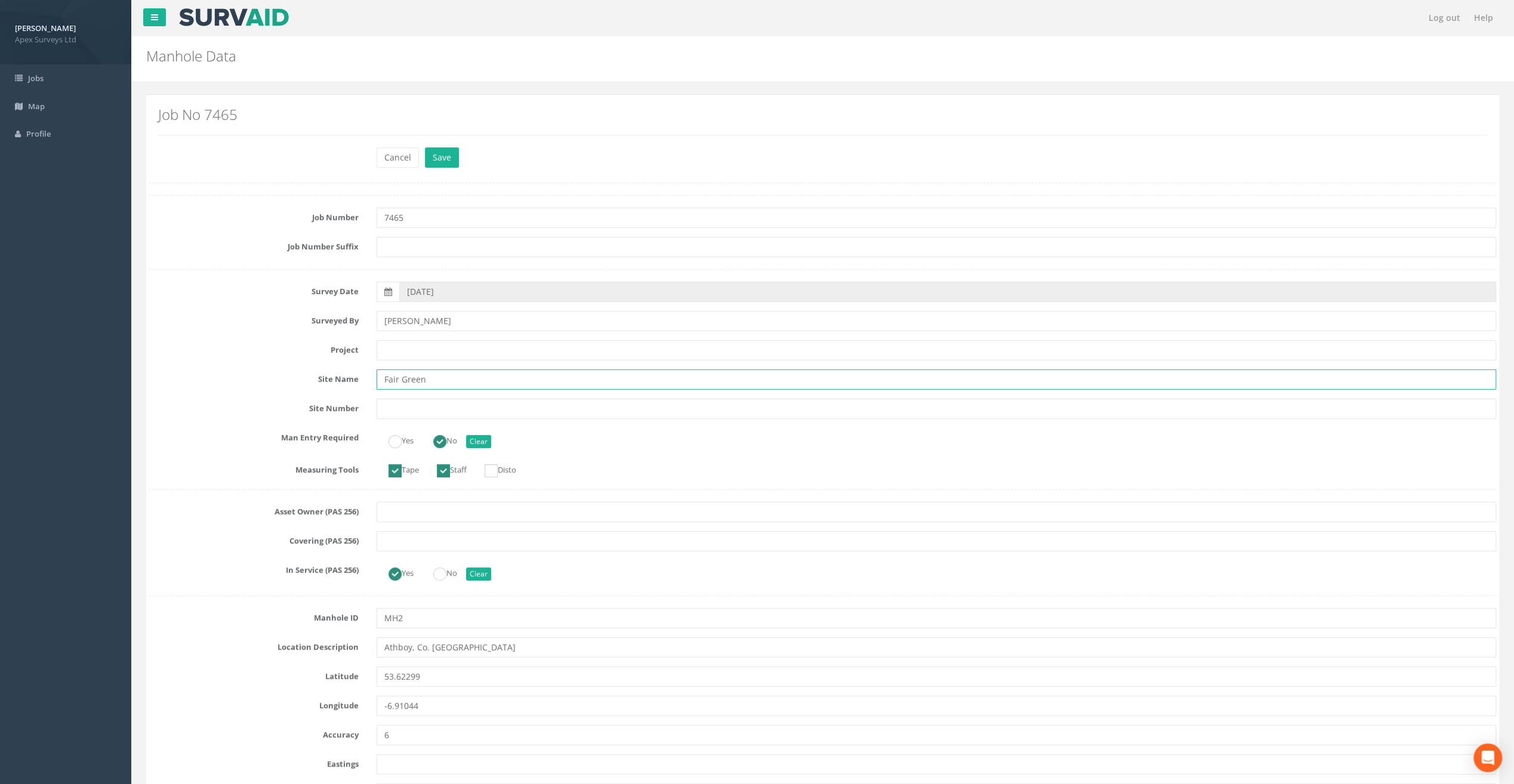
type input "Fair Green"
click at [402, 377] on input "Fair Green" at bounding box center [936, 379] width 1120 height 20
click at [392, 340] on input "text" at bounding box center [936, 350] width 1120 height 20
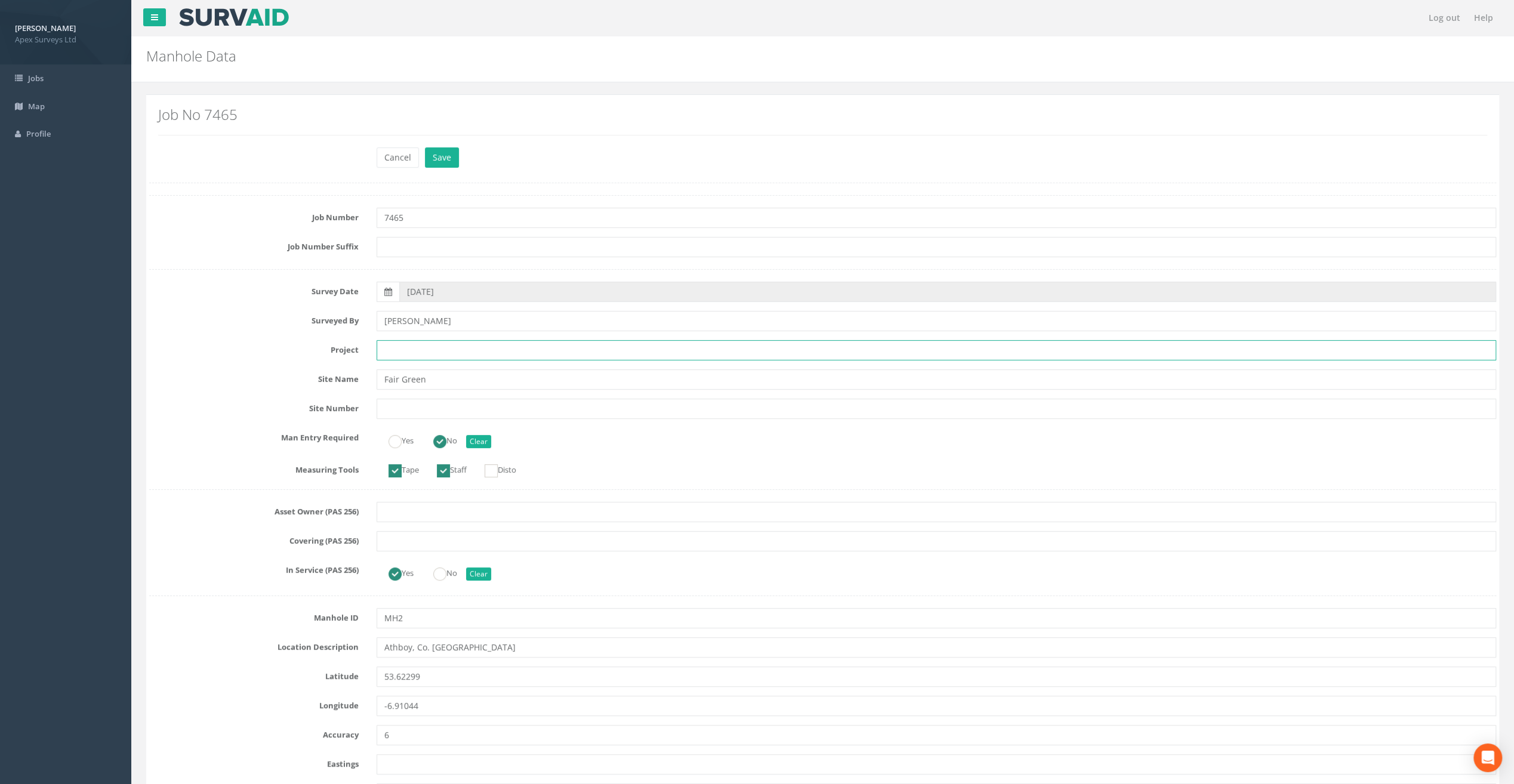
paste input "Fair Green"
type input "Fair Green"
drag, startPoint x: 427, startPoint y: 375, endPoint x: 372, endPoint y: 368, distance: 55.4
click at [372, 369] on div "Fair Green" at bounding box center [936, 379] width 1137 height 20
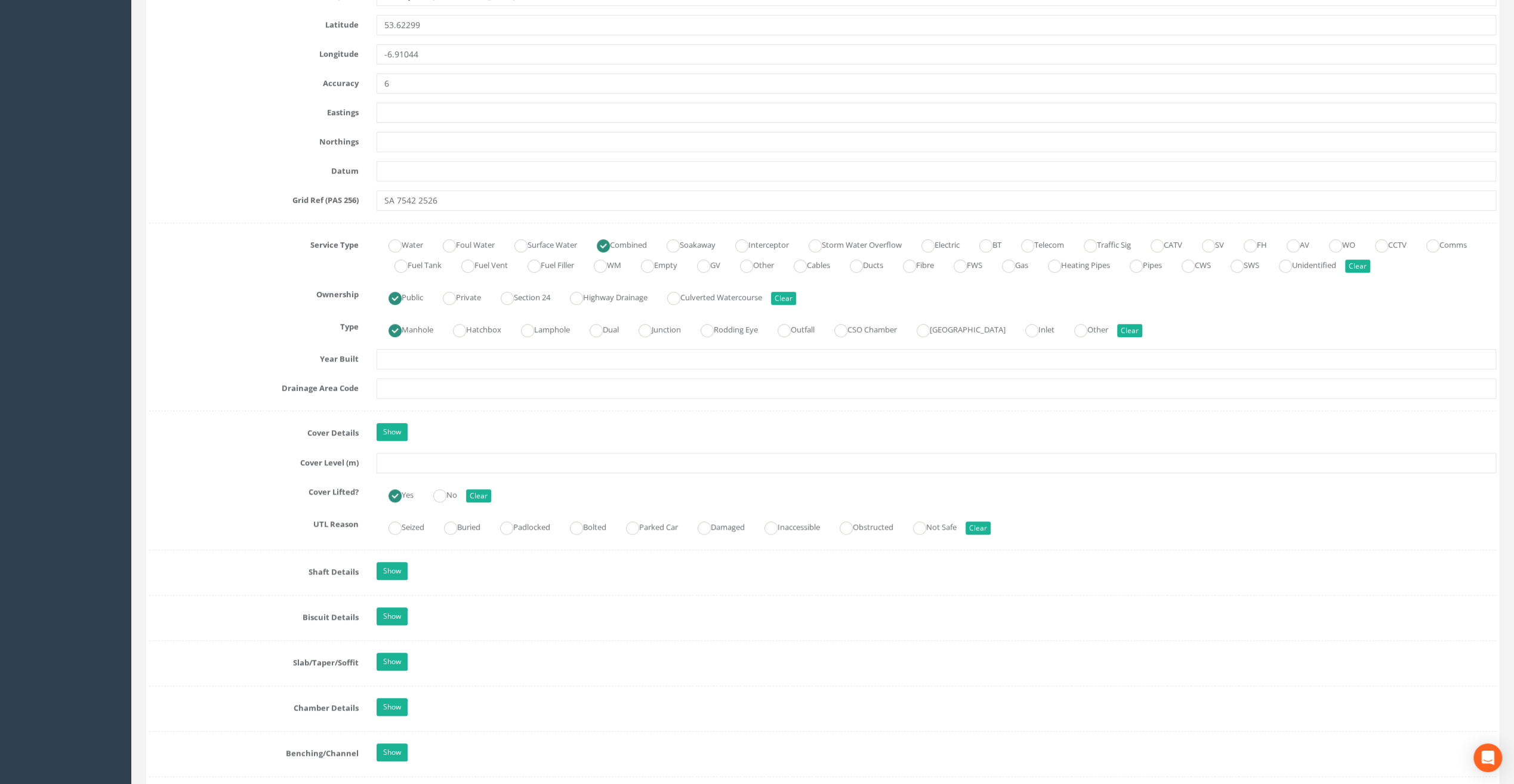
scroll to position [656, 0]
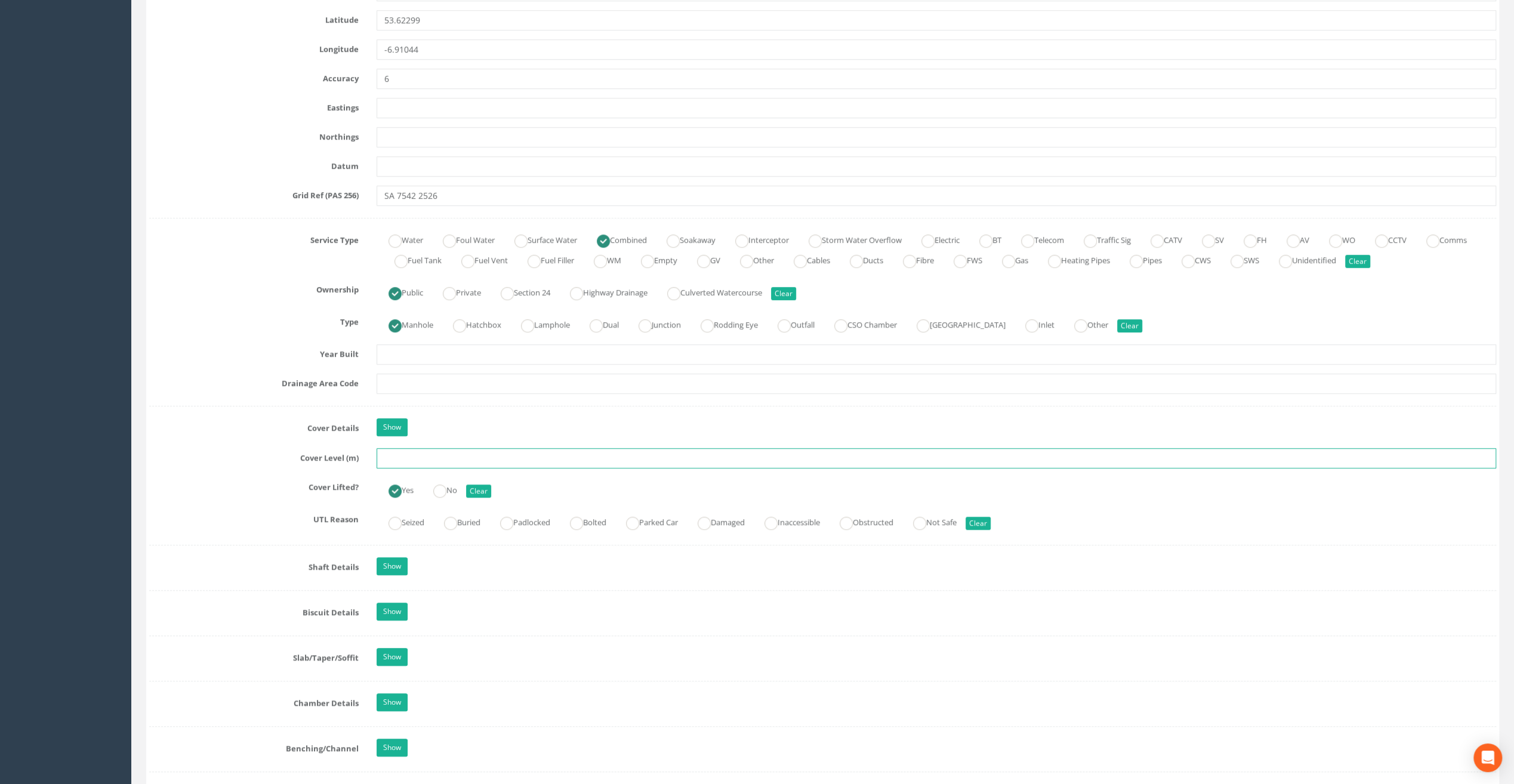
click at [391, 454] on input "text" at bounding box center [936, 458] width 1120 height 20
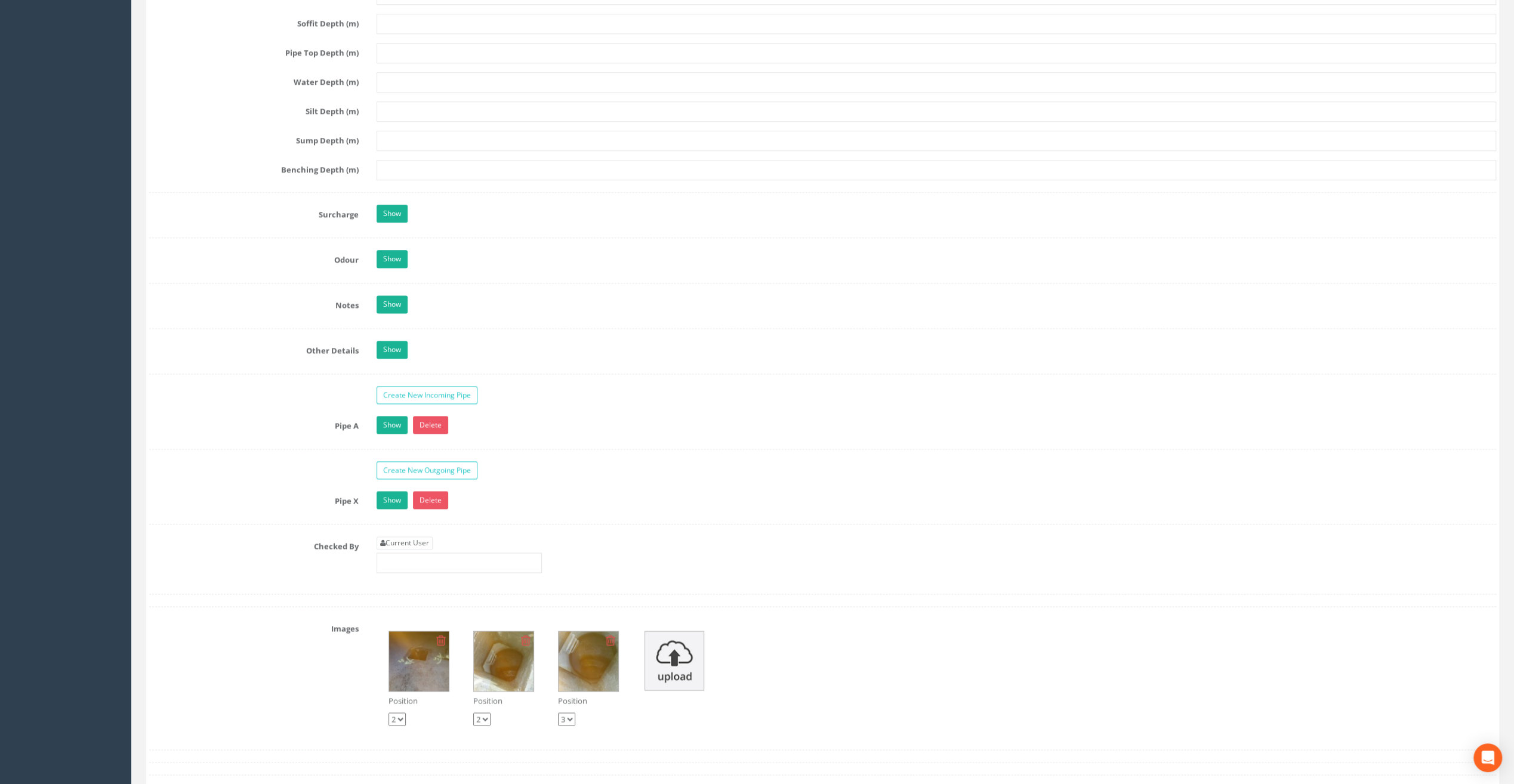
scroll to position [1670, 0]
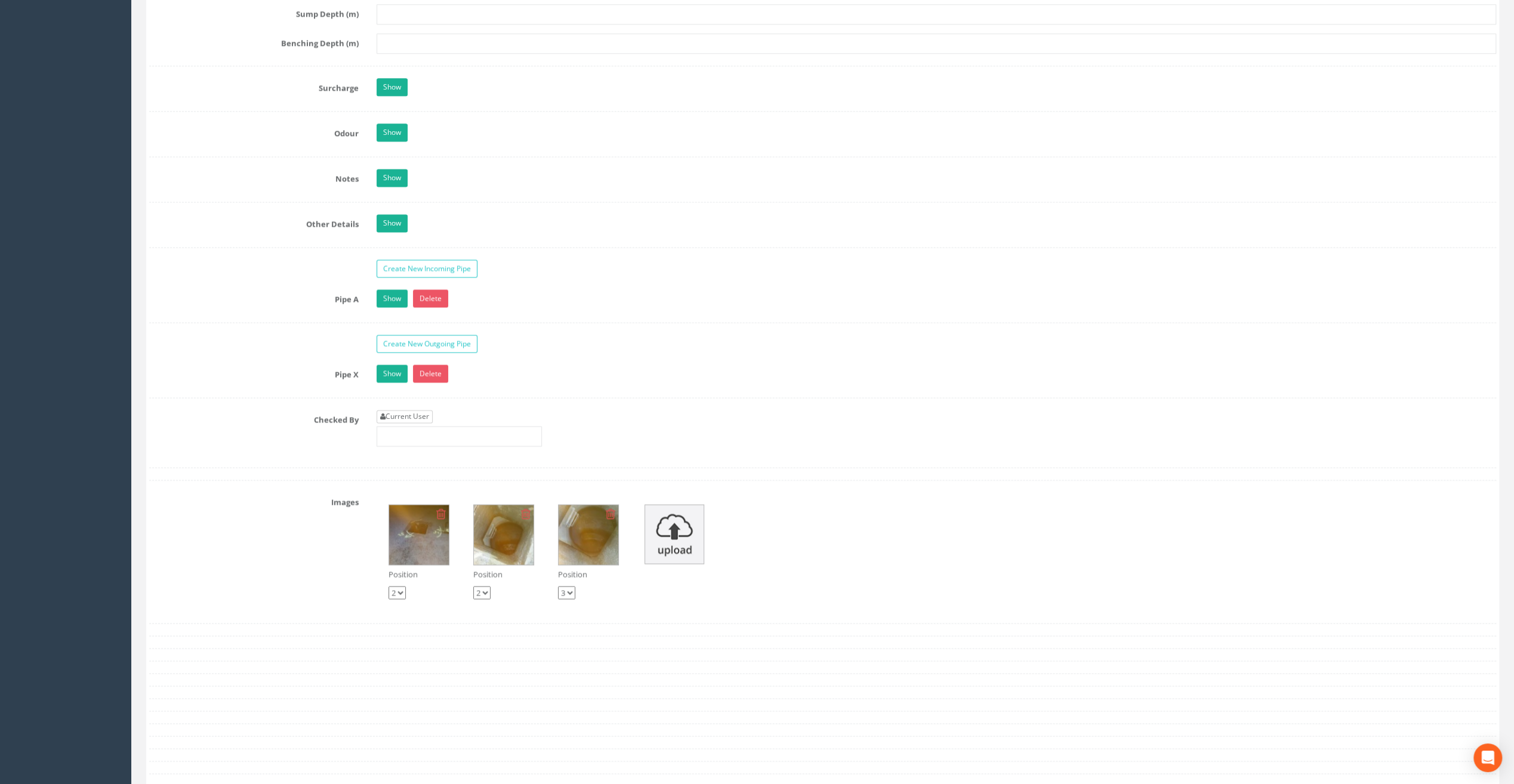
type input "66.89"
drag, startPoint x: 409, startPoint y: 408, endPoint x: 412, endPoint y: 415, distance: 7.6
click at [409, 410] on link "Current User" at bounding box center [404, 416] width 56 height 13
type input "[PERSON_NAME]"
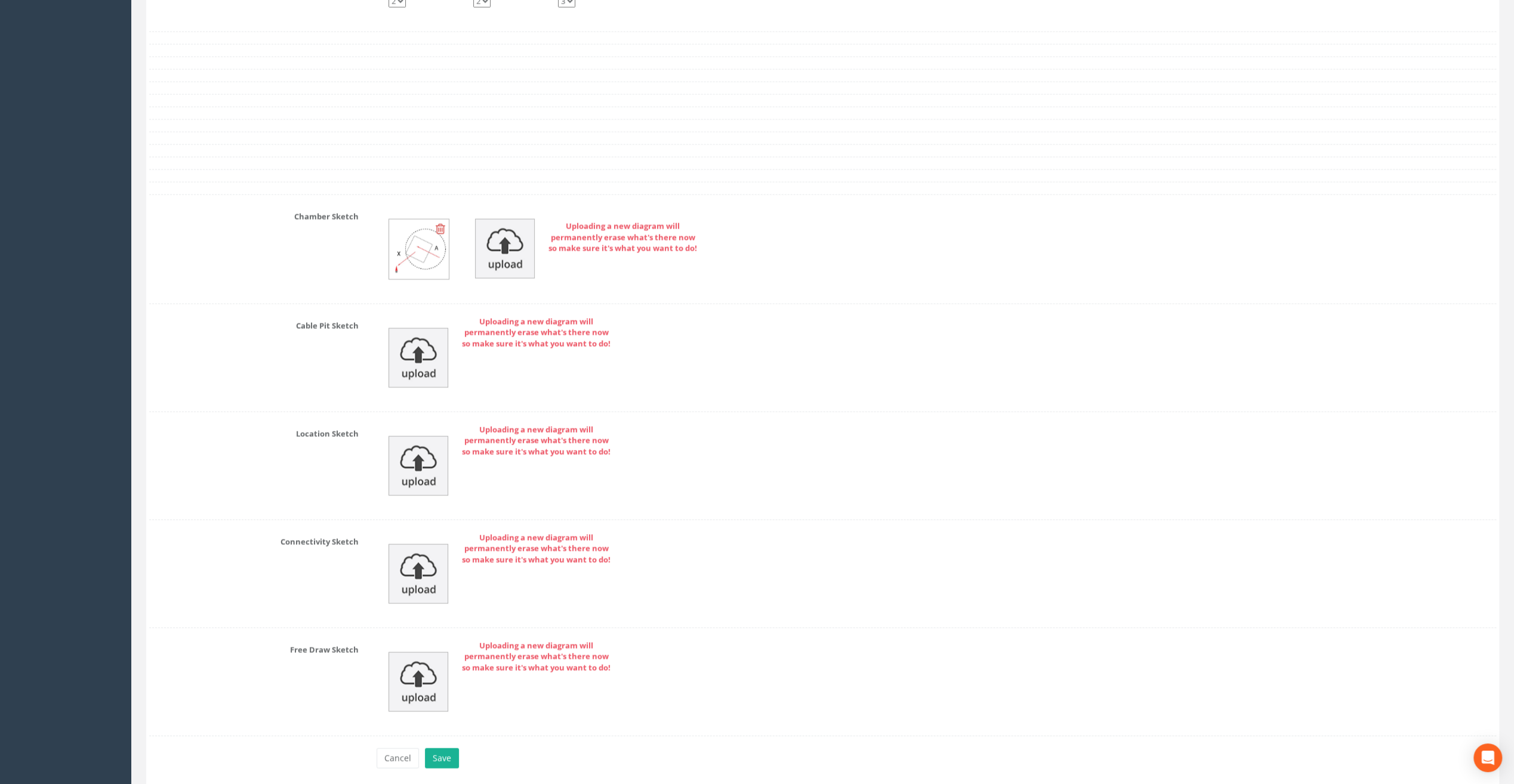
scroll to position [2296, 0]
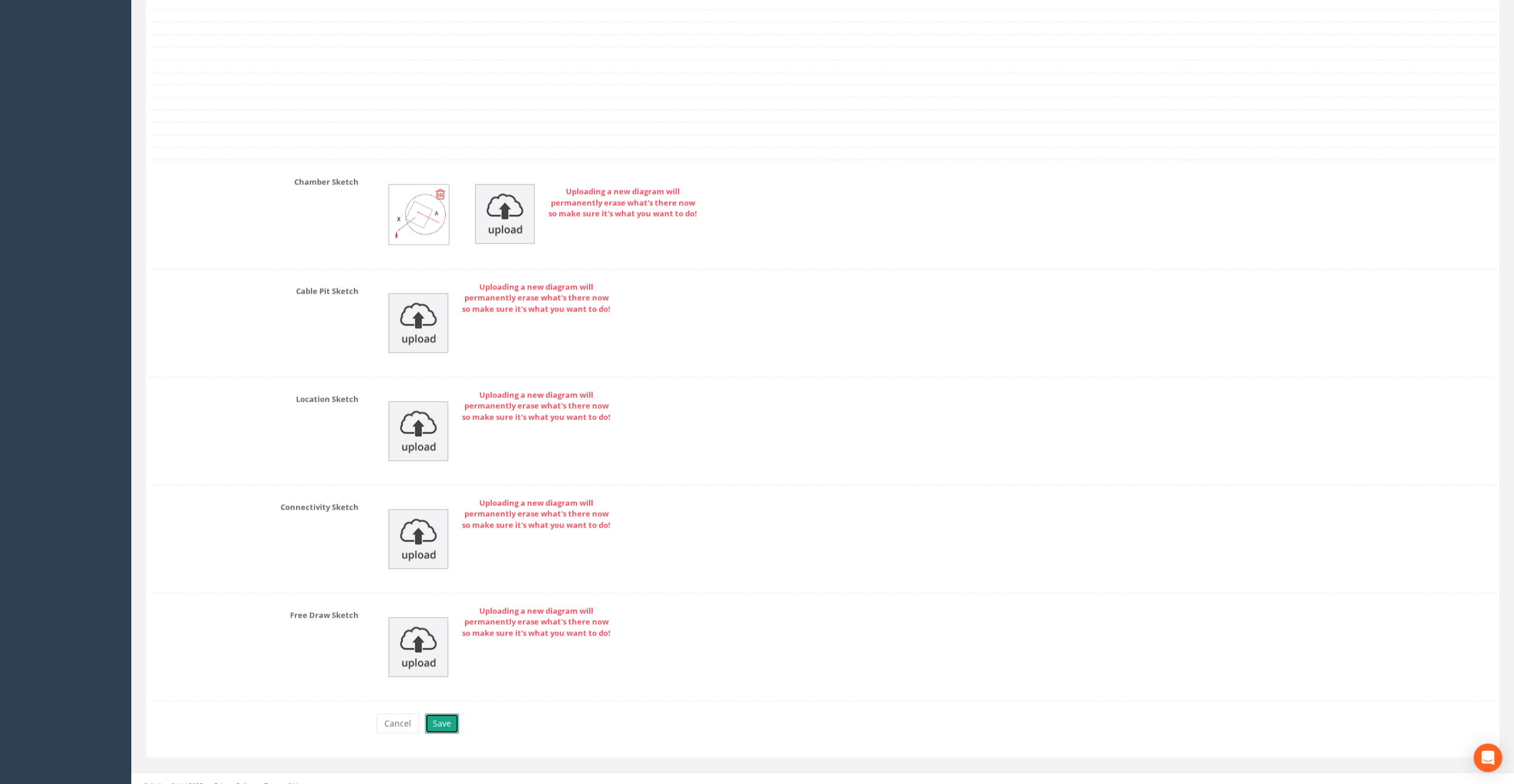
click at [445, 714] on button "Save" at bounding box center [442, 724] width 34 height 20
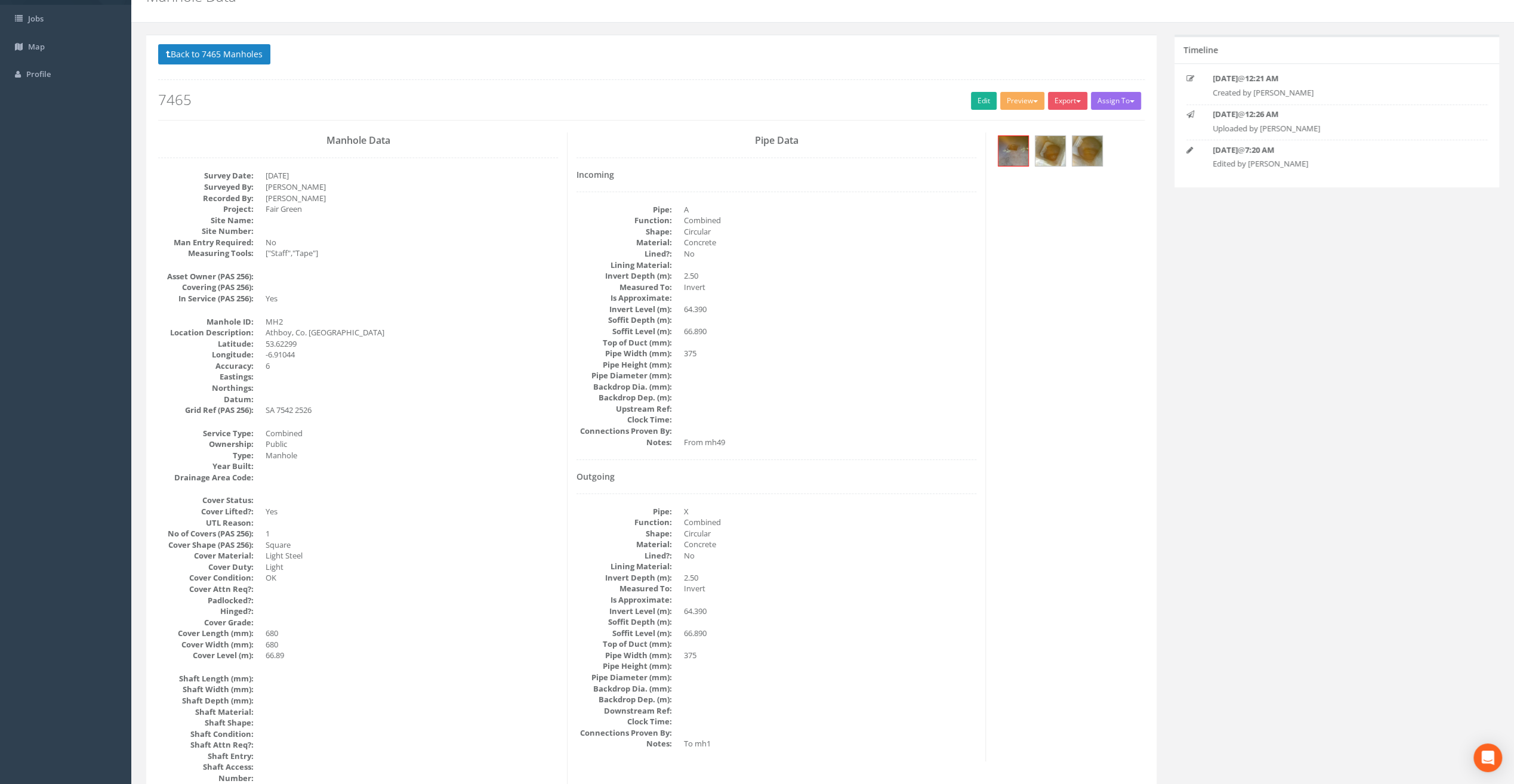
scroll to position [119, 0]
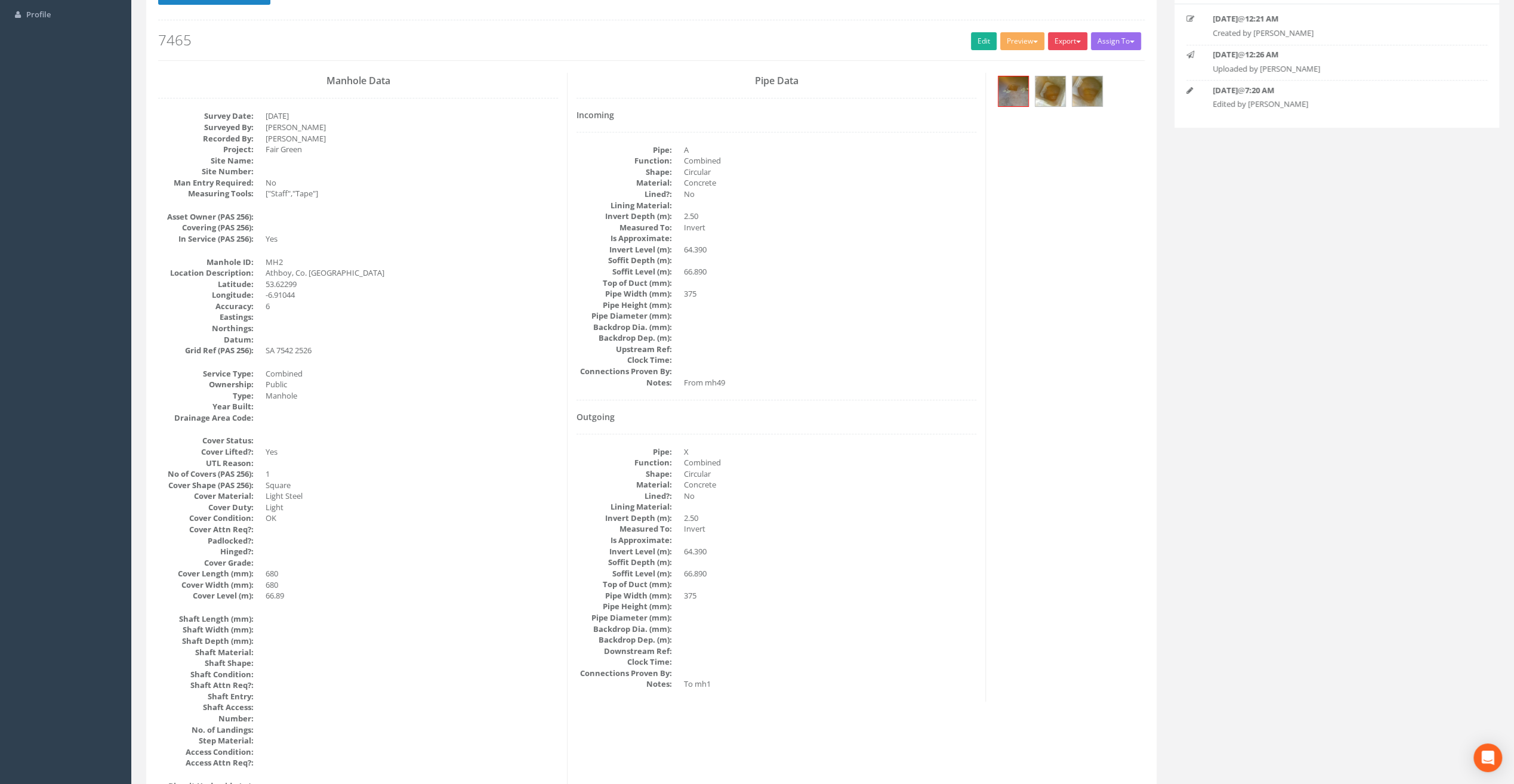
click at [1081, 41] on button "Export" at bounding box center [1068, 41] width 40 height 18
click at [1059, 140] on link "SurvAid Manhole" at bounding box center [1043, 137] width 90 height 18
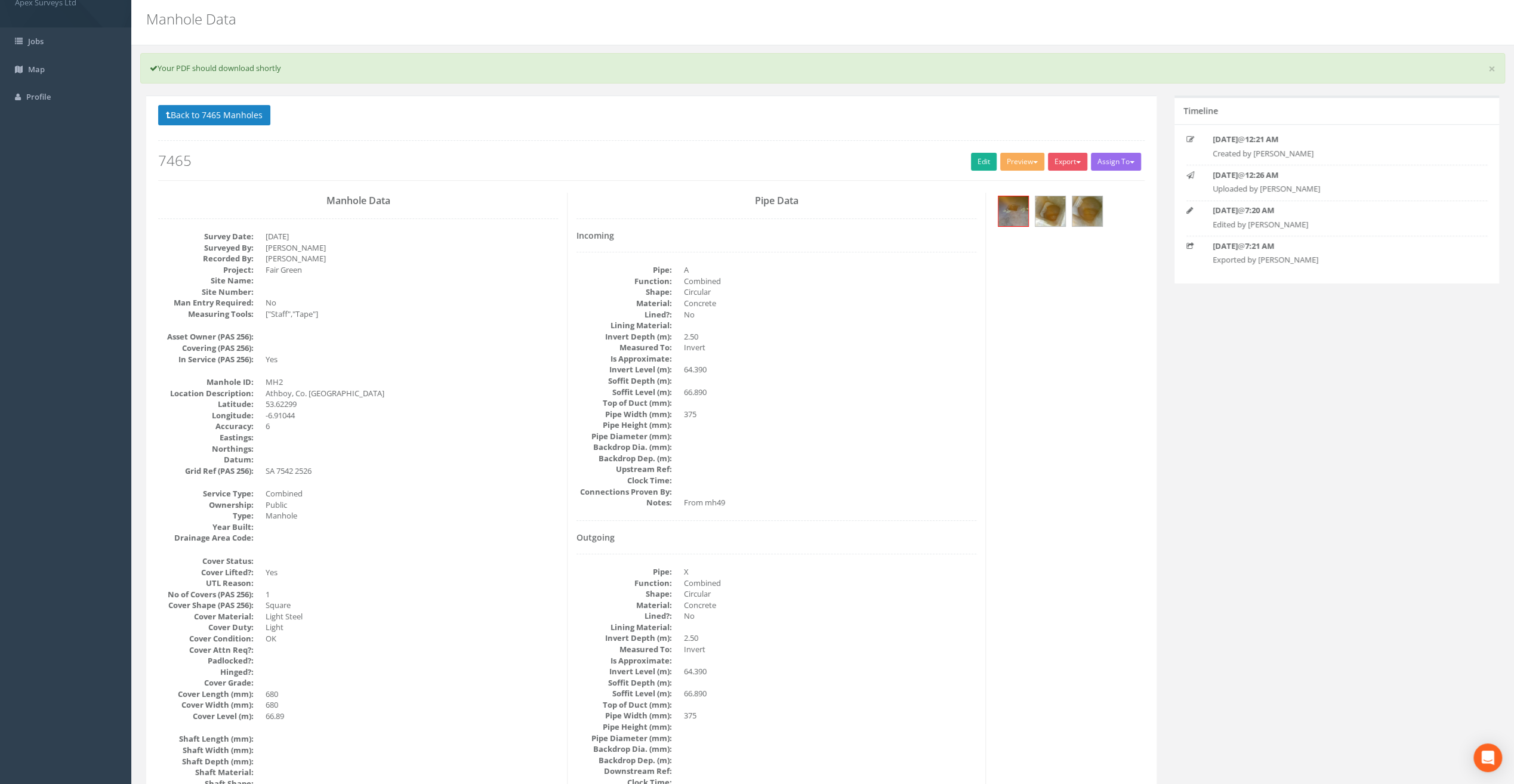
scroll to position [0, 0]
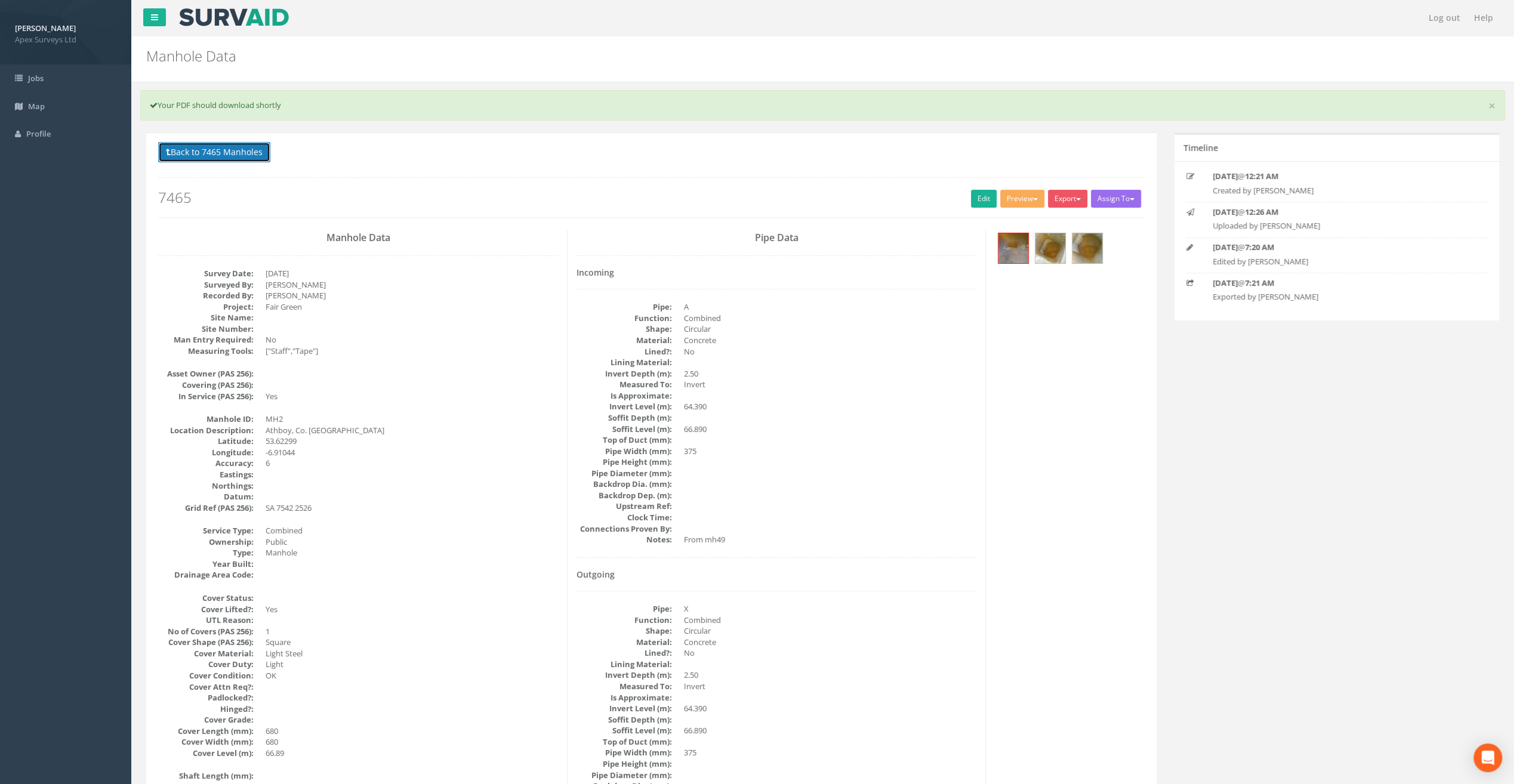
click at [234, 148] on button "Back to 7465 Manholes" at bounding box center [214, 152] width 112 height 20
